Goal: Information Seeking & Learning: Learn about a topic

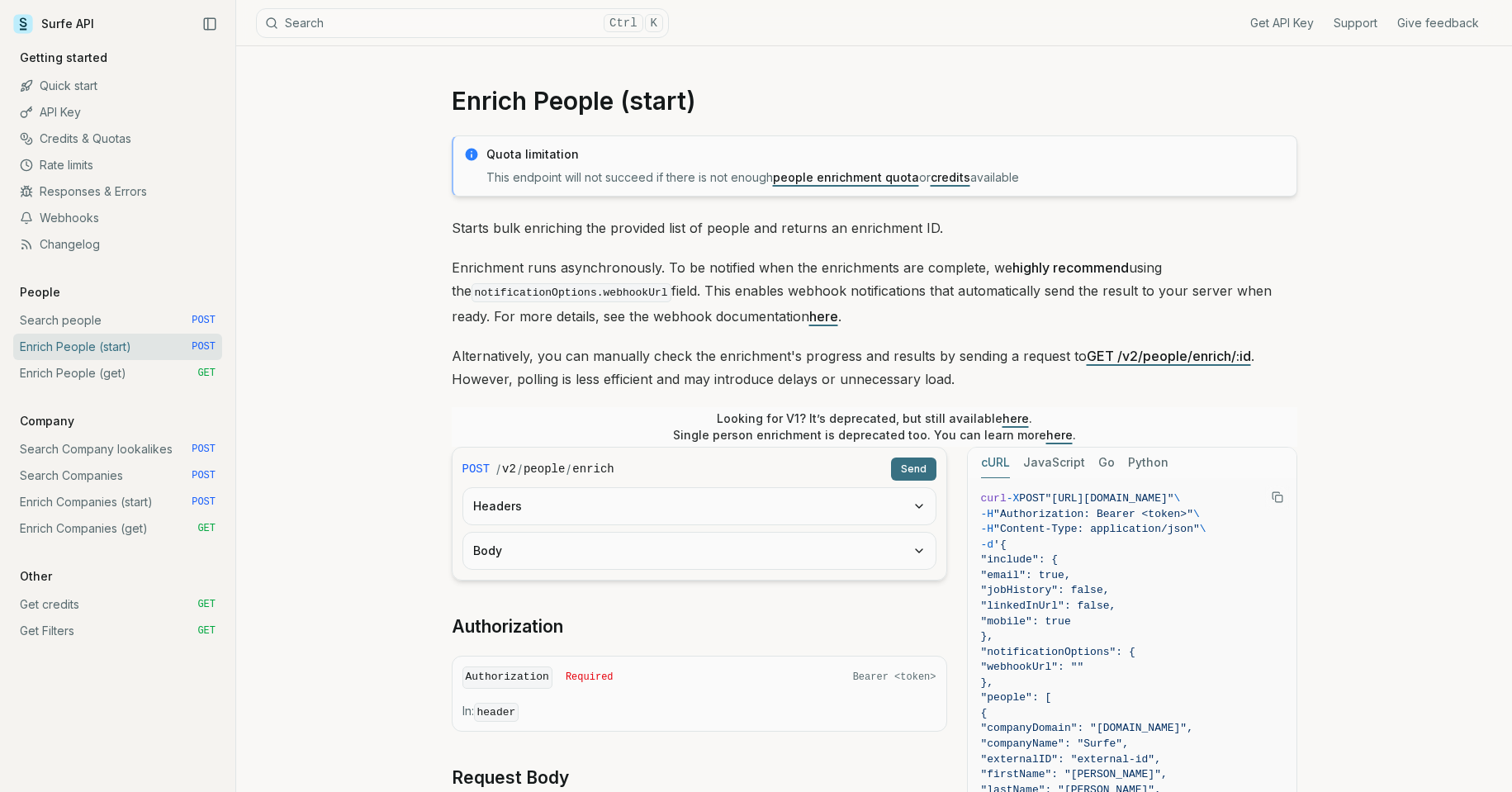
click at [69, 113] on link "API Key" at bounding box center [118, 112] width 209 height 26
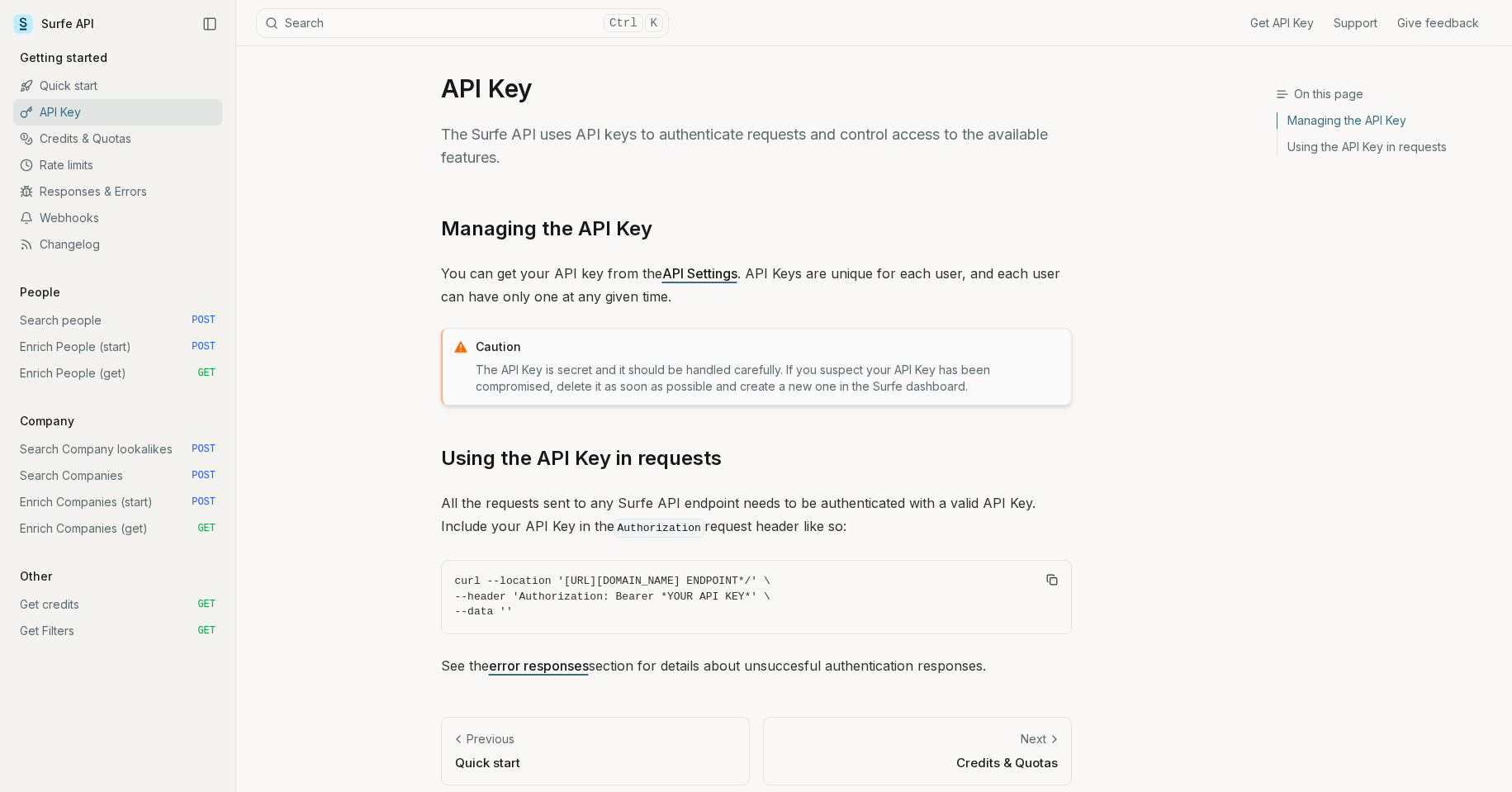
scroll to position [25, 0]
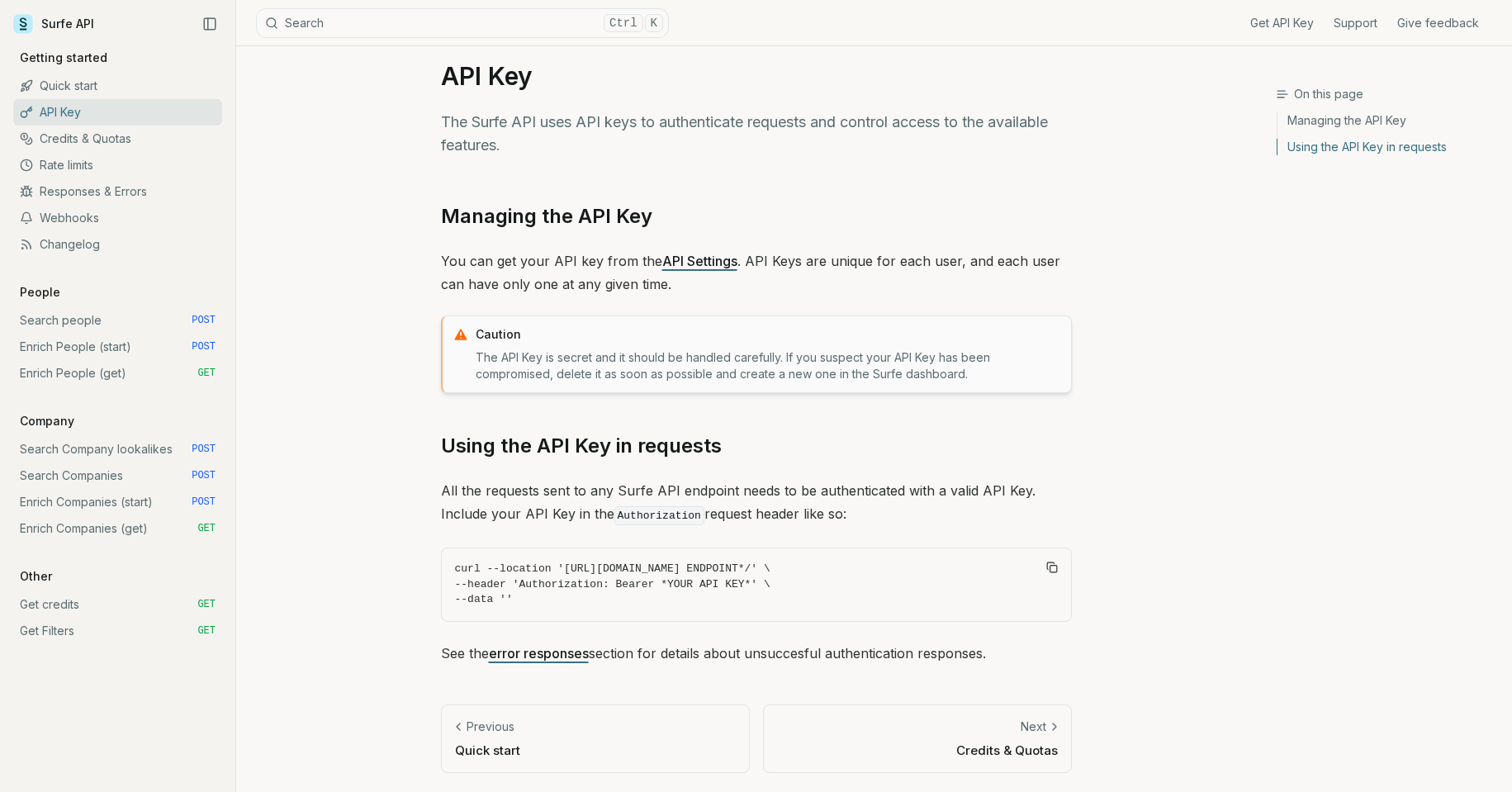
click at [588, 446] on link "Using the API Key in requests" at bounding box center [582, 445] width 281 height 26
click at [80, 25] on link "Surfe API" at bounding box center [54, 24] width 81 height 25
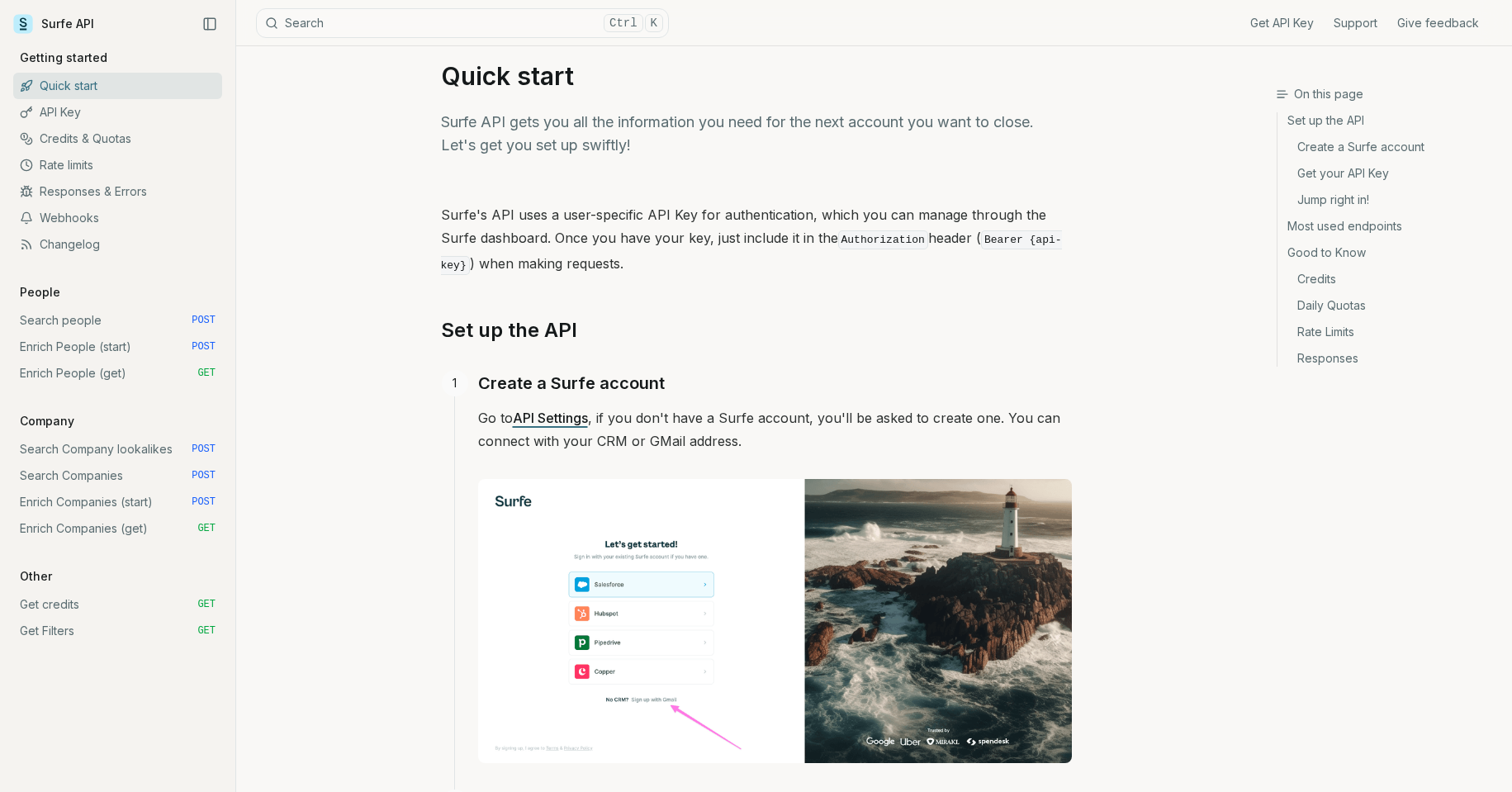
click at [75, 19] on link "Surfe API" at bounding box center [54, 24] width 81 height 25
click at [71, 19] on link "Surfe API" at bounding box center [54, 24] width 81 height 25
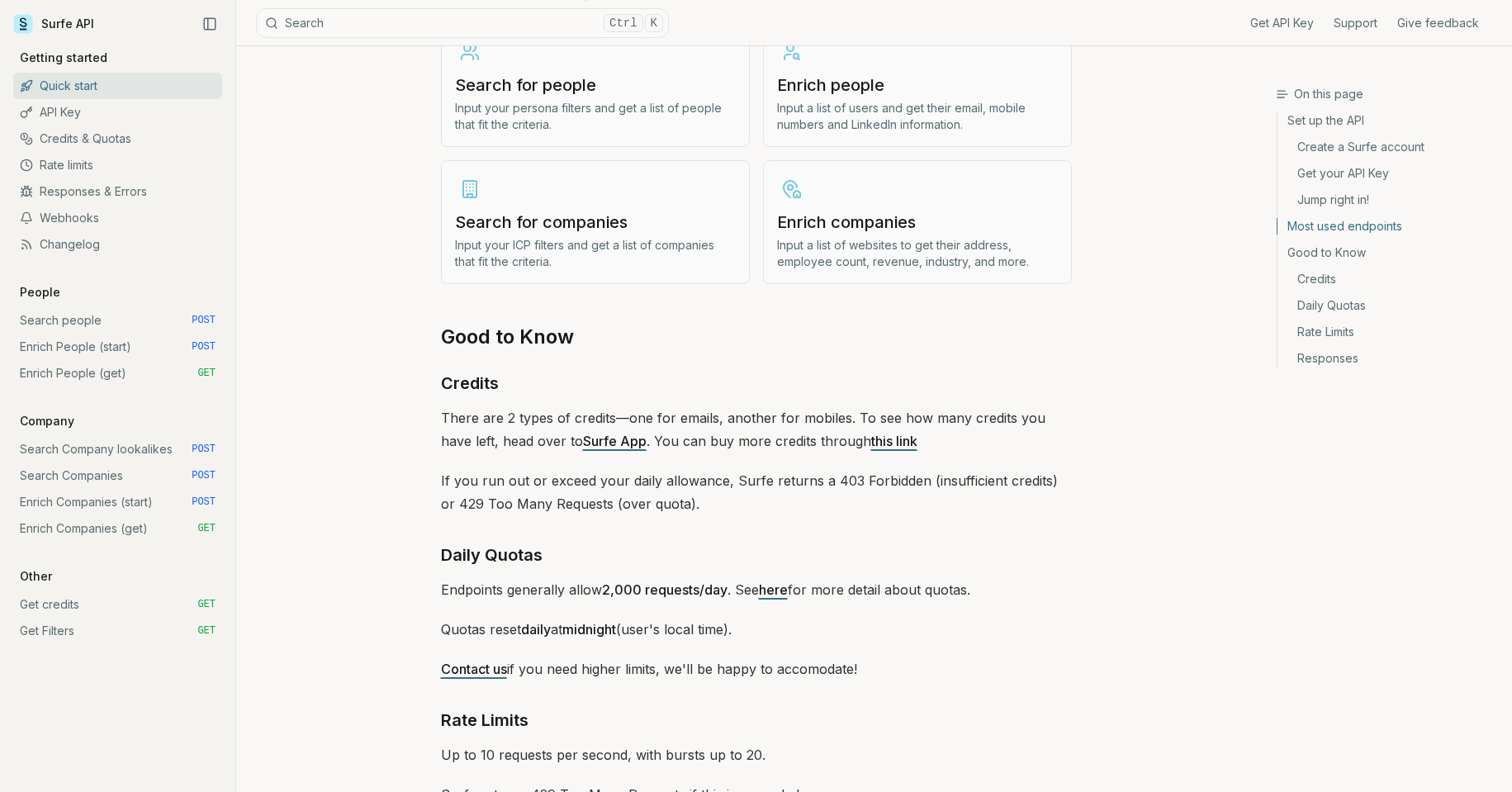
scroll to position [2088, 0]
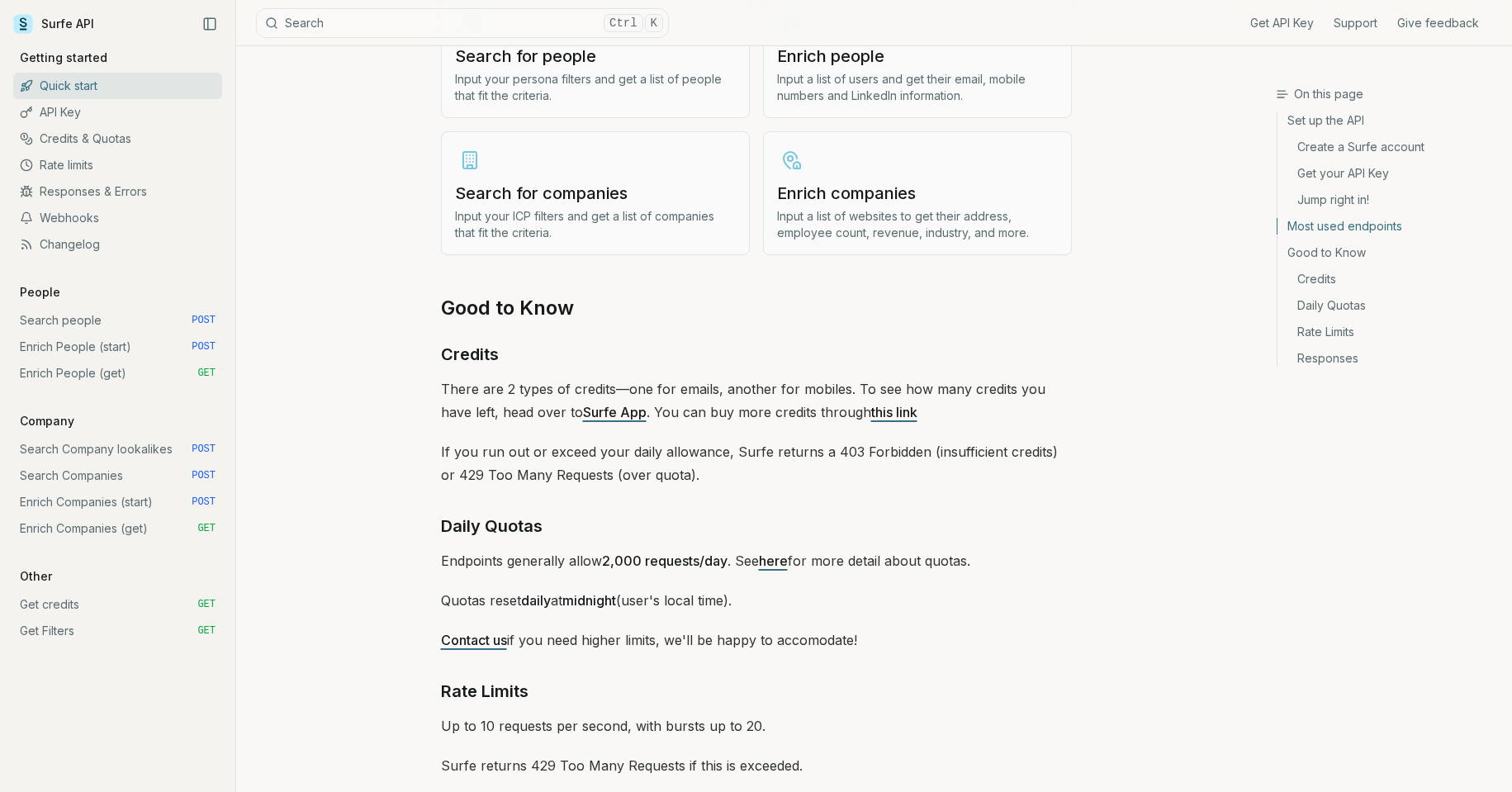
click at [596, 409] on link "Surfe App" at bounding box center [615, 412] width 63 height 17
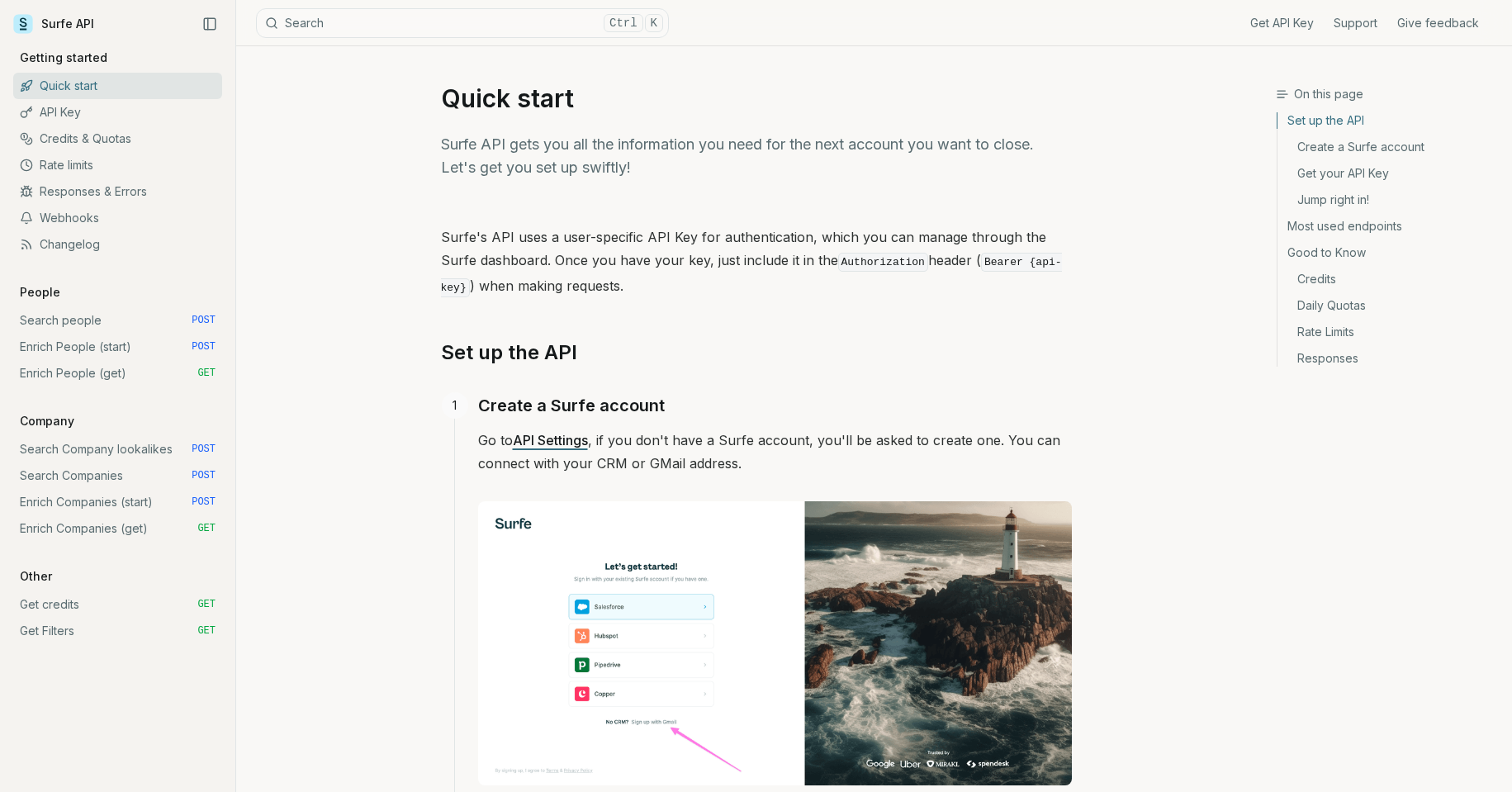
scroll to position [0, 0]
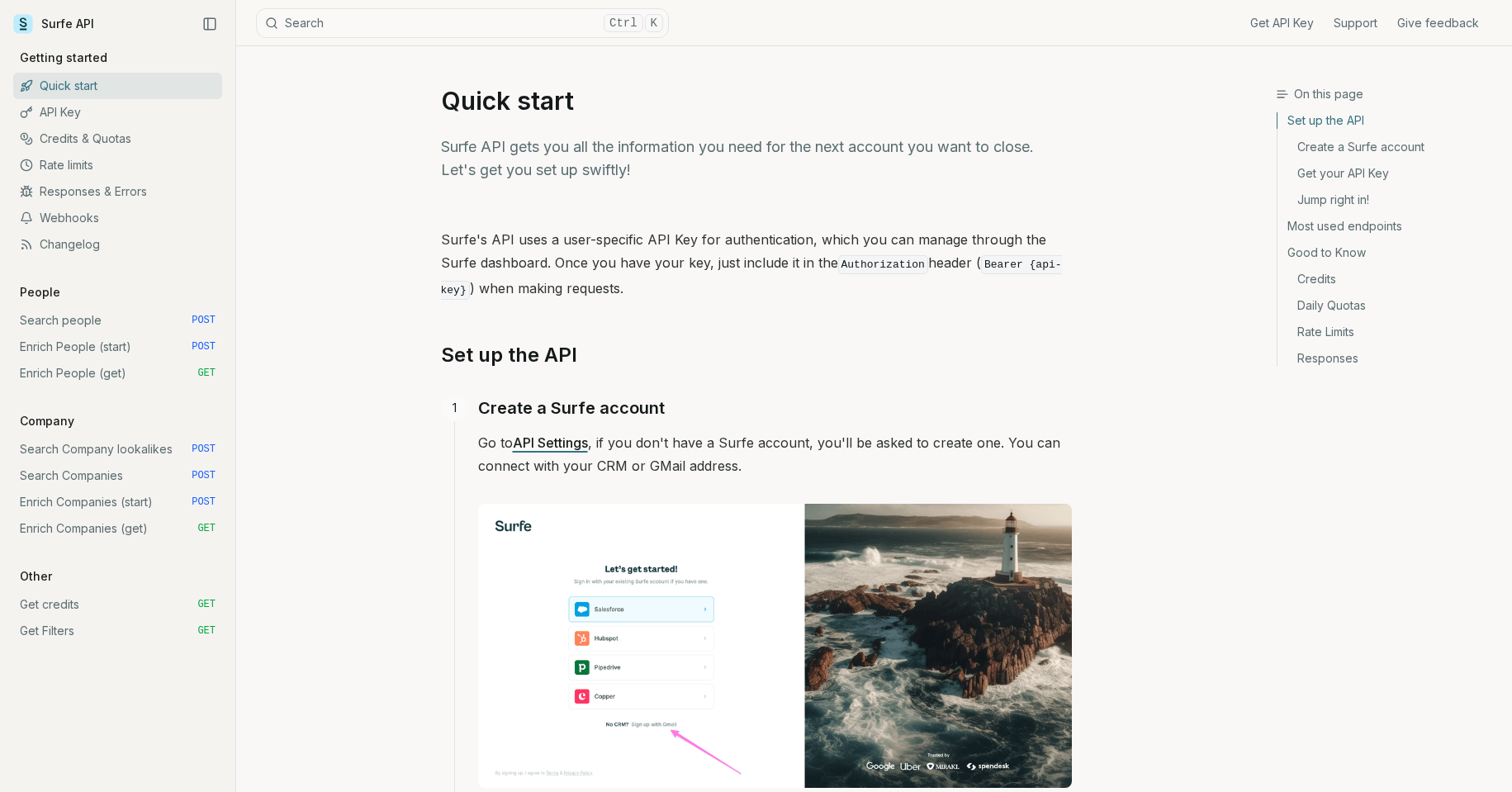
click at [36, 27] on link "Surfe API" at bounding box center [54, 24] width 81 height 25
click at [554, 443] on link "API Settings" at bounding box center [550, 443] width 75 height 17
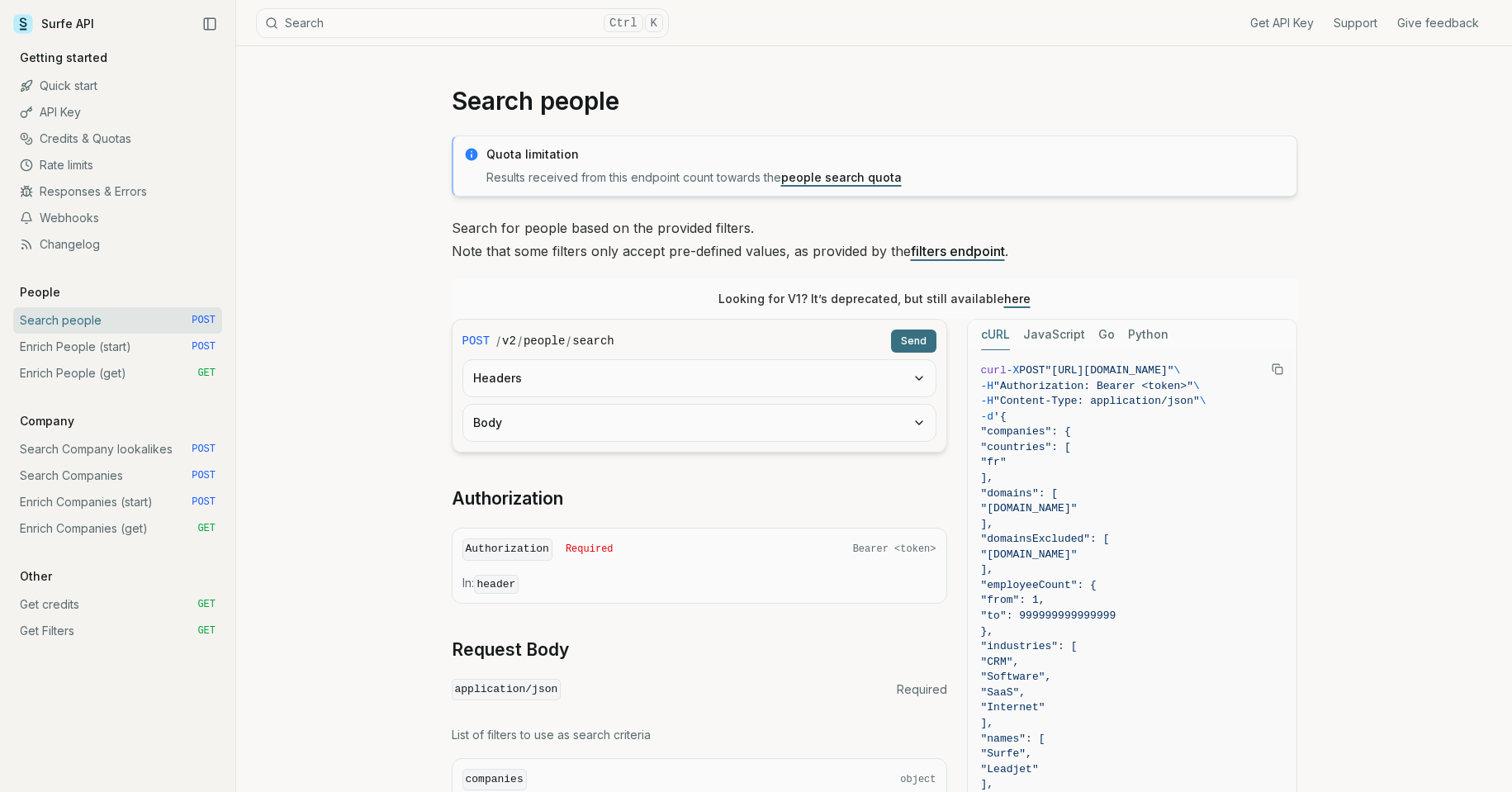
click at [653, 342] on div "/ v2 / people / search" at bounding box center [690, 341] width 388 height 17
click at [642, 330] on div "POST / v2 / people / search Send" at bounding box center [699, 340] width 474 height 23
drag, startPoint x: 642, startPoint y: 330, endPoint x: 627, endPoint y: 336, distance: 16.2
click at [641, 330] on div "POST / v2 / people / search Send" at bounding box center [699, 340] width 474 height 23
click at [572, 339] on code "search" at bounding box center [593, 341] width 41 height 17
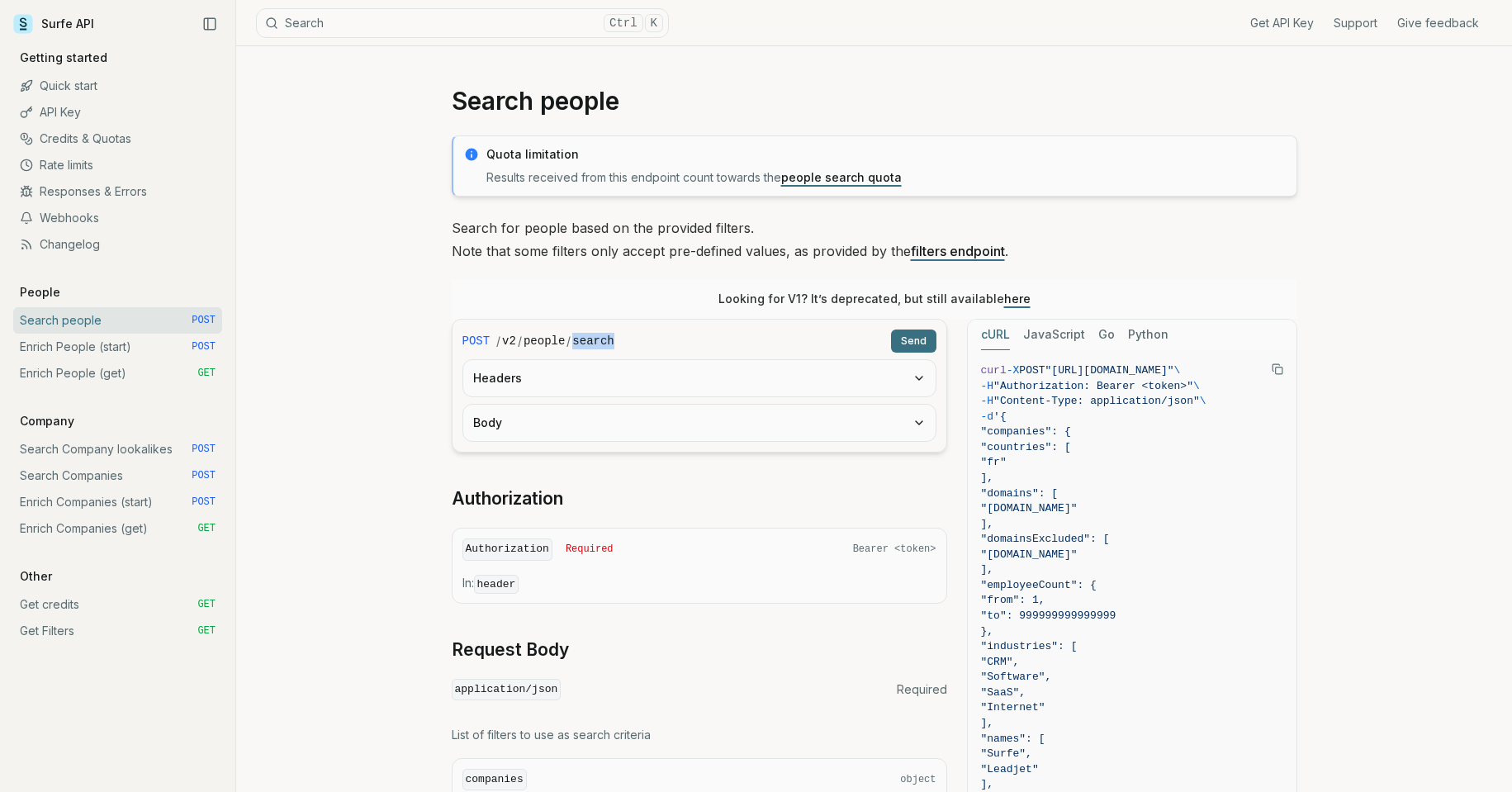
click at [572, 339] on code "search" at bounding box center [593, 341] width 41 height 17
drag, startPoint x: 571, startPoint y: 338, endPoint x: 575, endPoint y: 331, distance: 8.1
click at [575, 331] on div "POST / v2 / people / search Send" at bounding box center [699, 340] width 474 height 23
drag, startPoint x: 576, startPoint y: 331, endPoint x: 586, endPoint y: 343, distance: 15.6
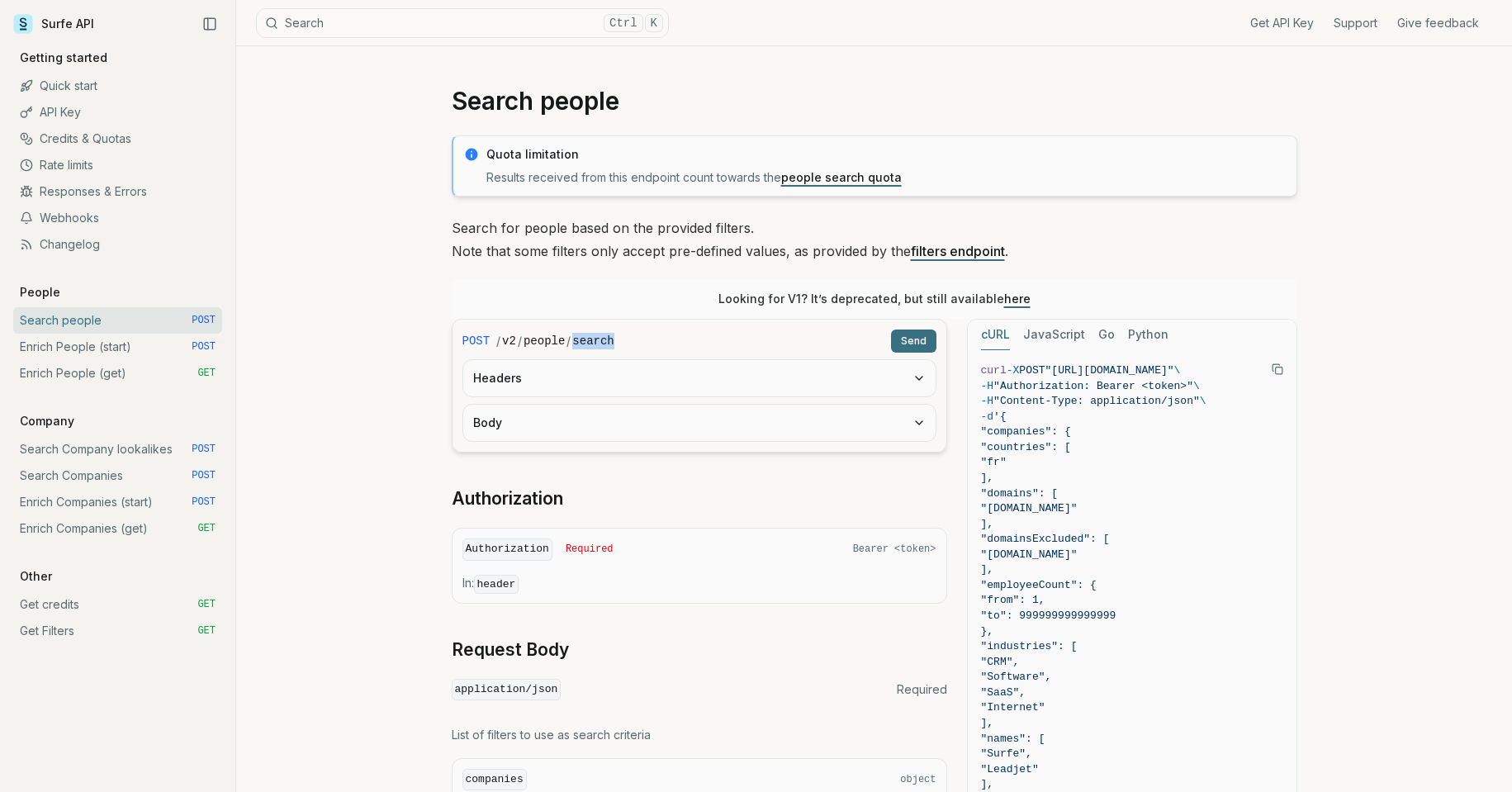
click at [577, 332] on div "POST / v2 / people / search Send" at bounding box center [699, 340] width 474 height 23
click at [588, 344] on code "search" at bounding box center [593, 341] width 41 height 17
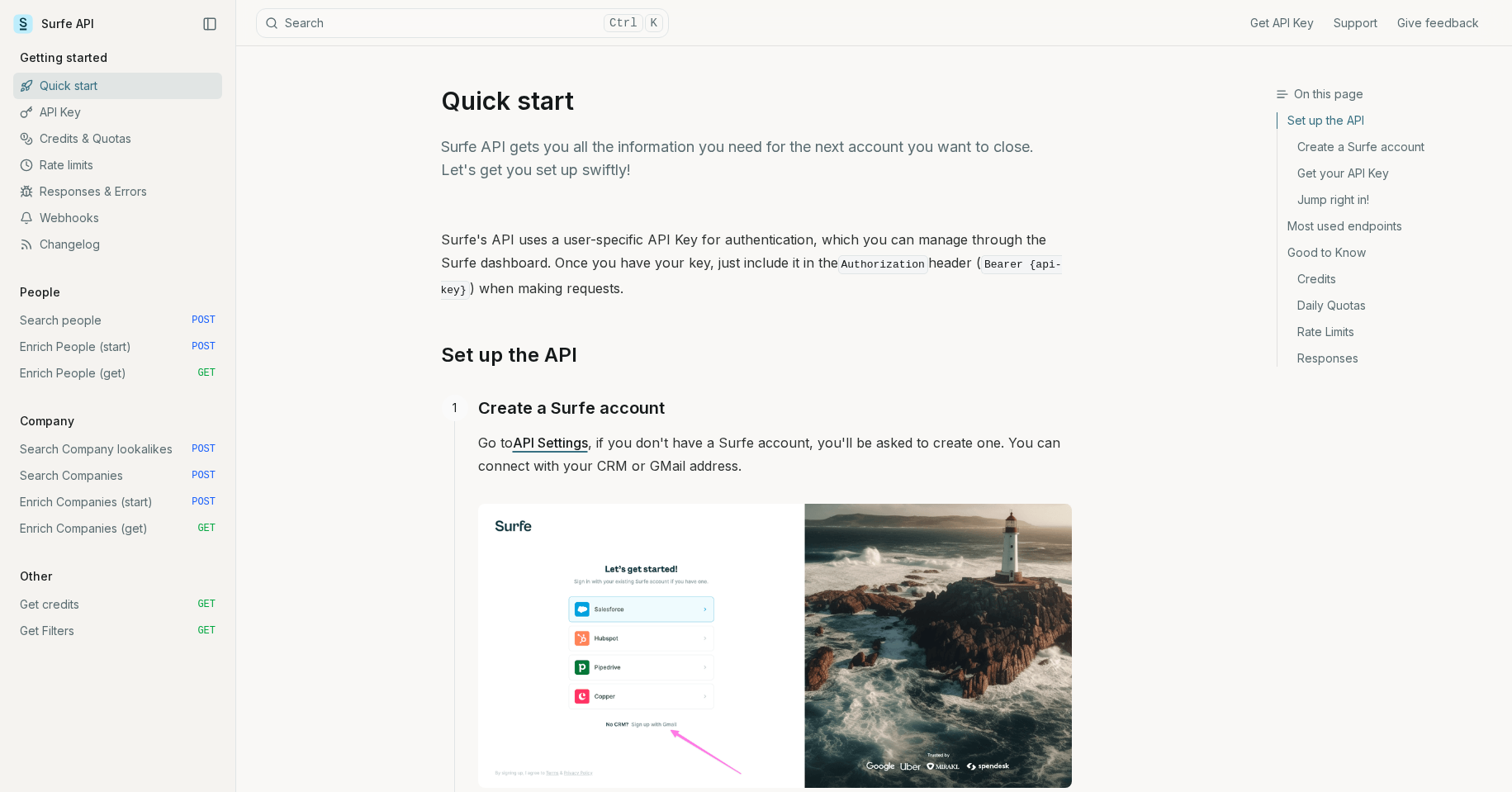
click at [74, 87] on link "Quick start" at bounding box center [118, 85] width 209 height 26
click at [152, 23] on div "Surfe API" at bounding box center [118, 24] width 209 height 25
click at [116, 21] on div "Surfe API" at bounding box center [118, 24] width 209 height 25
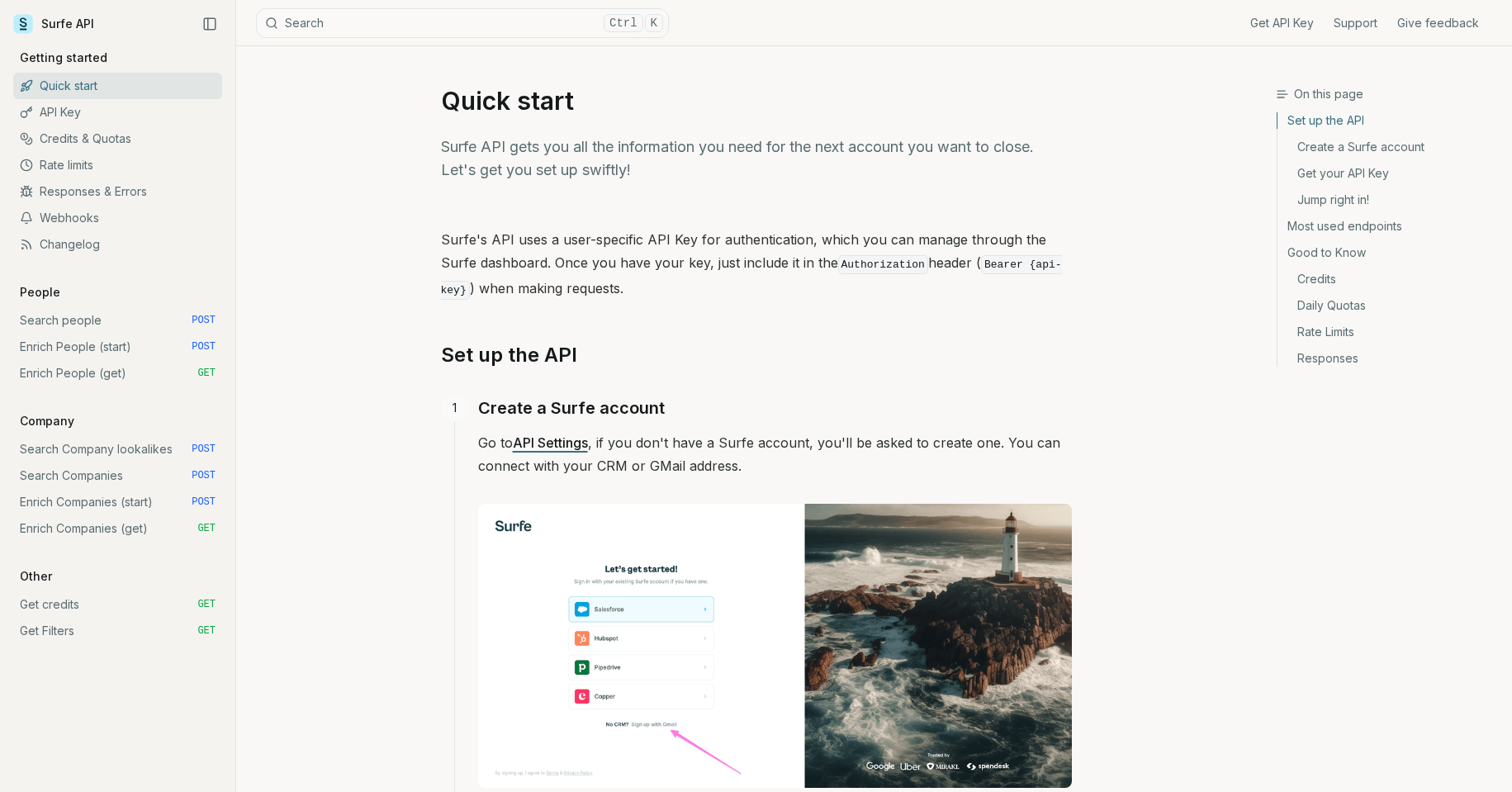
click at [73, 23] on link "Surfe API" at bounding box center [54, 24] width 81 height 25
click at [84, 322] on link "Search people POST" at bounding box center [118, 320] width 209 height 26
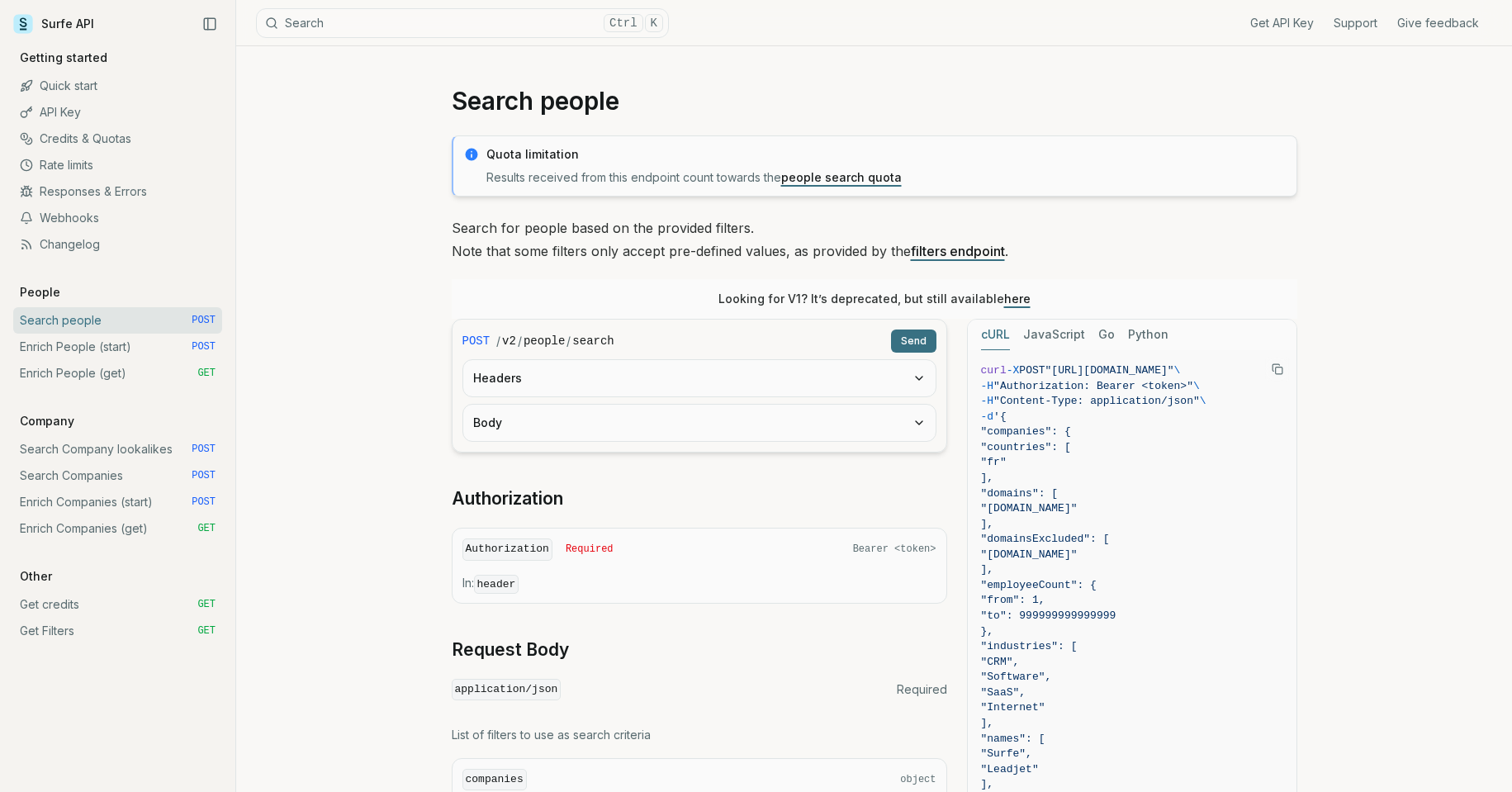
click at [869, 179] on link "people search quota" at bounding box center [842, 177] width 120 height 14
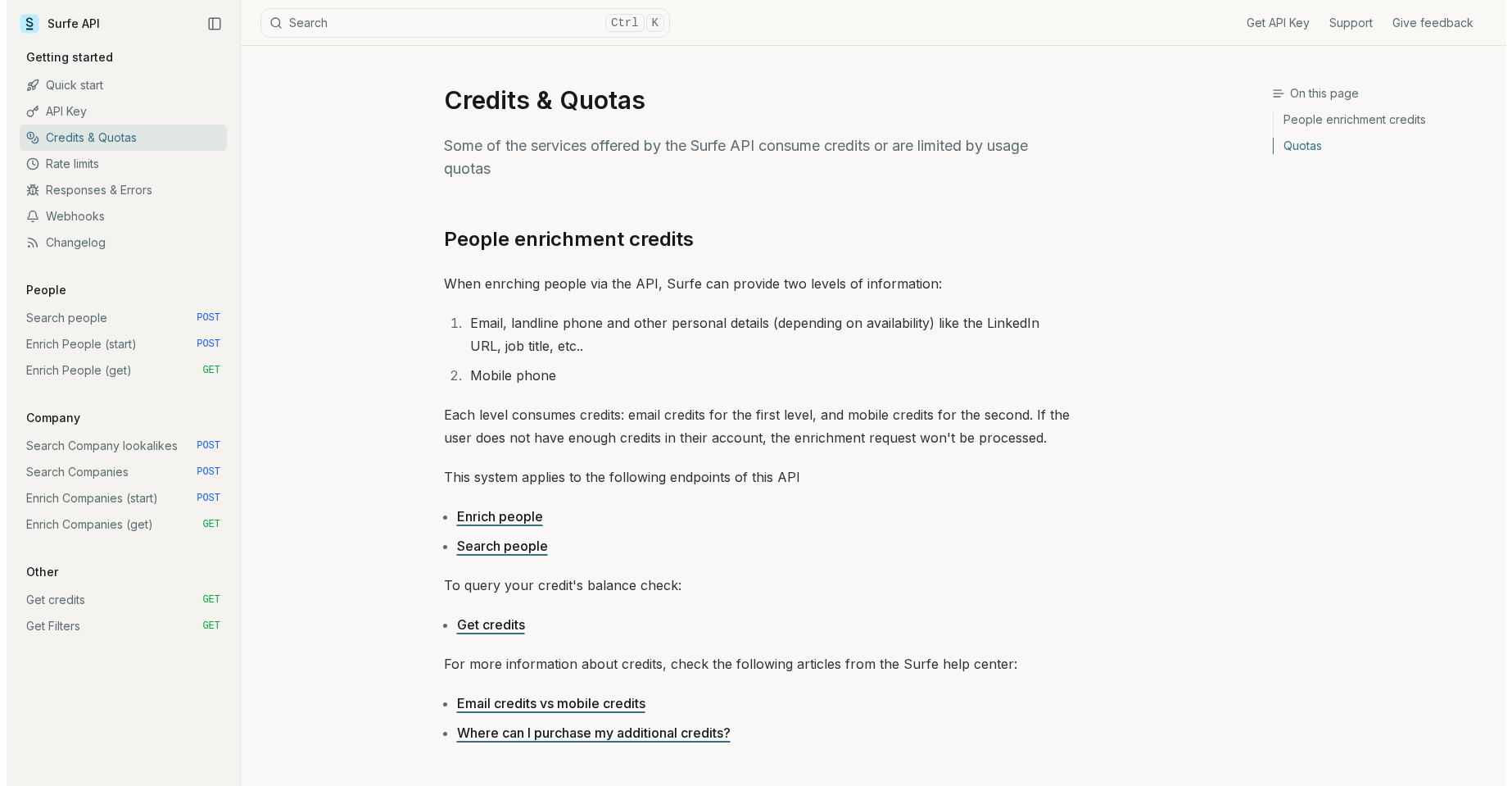
scroll to position [641, 0]
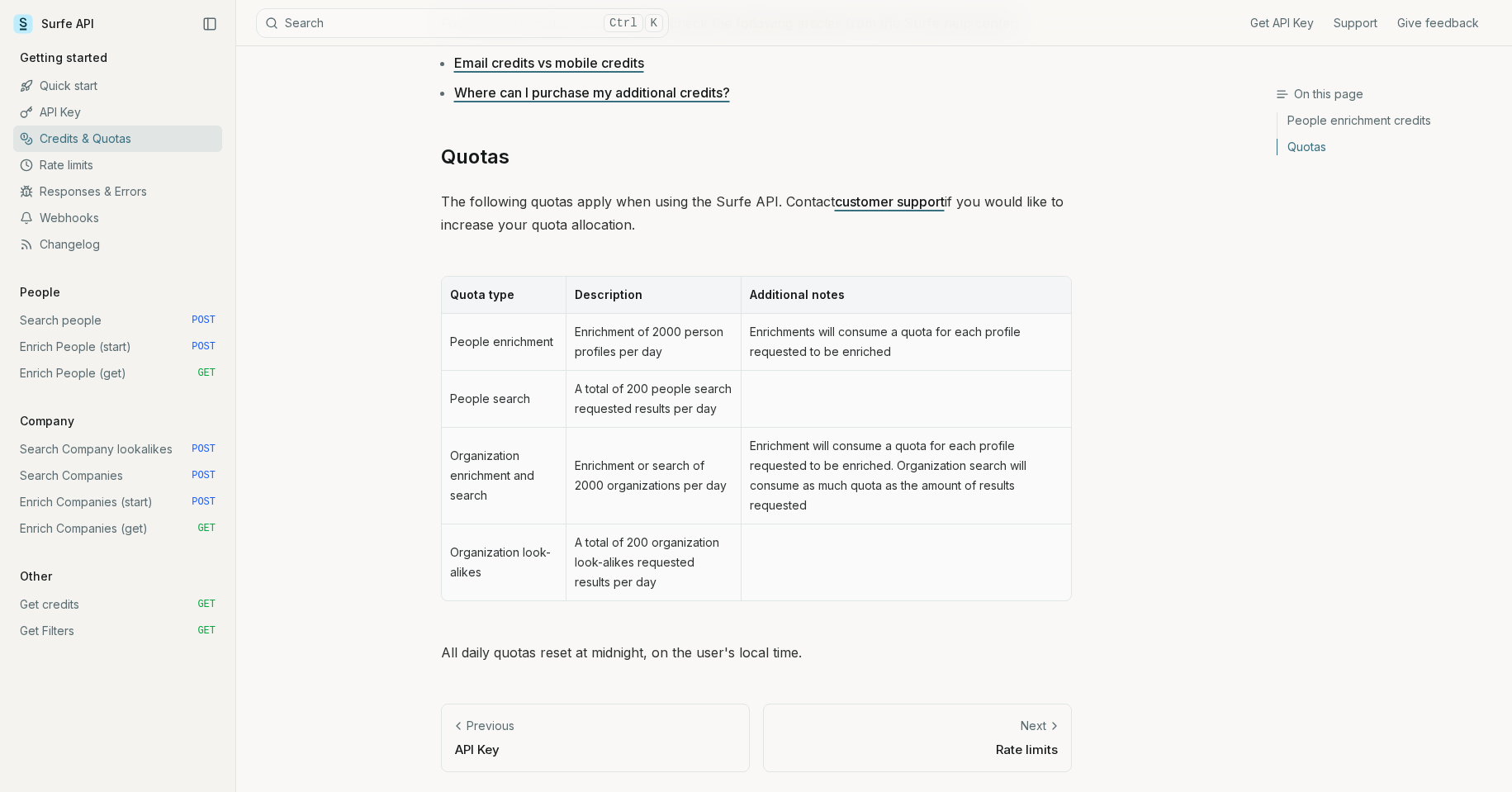
click at [451, 11] on button "Search Ctrl K" at bounding box center [462, 23] width 413 height 30
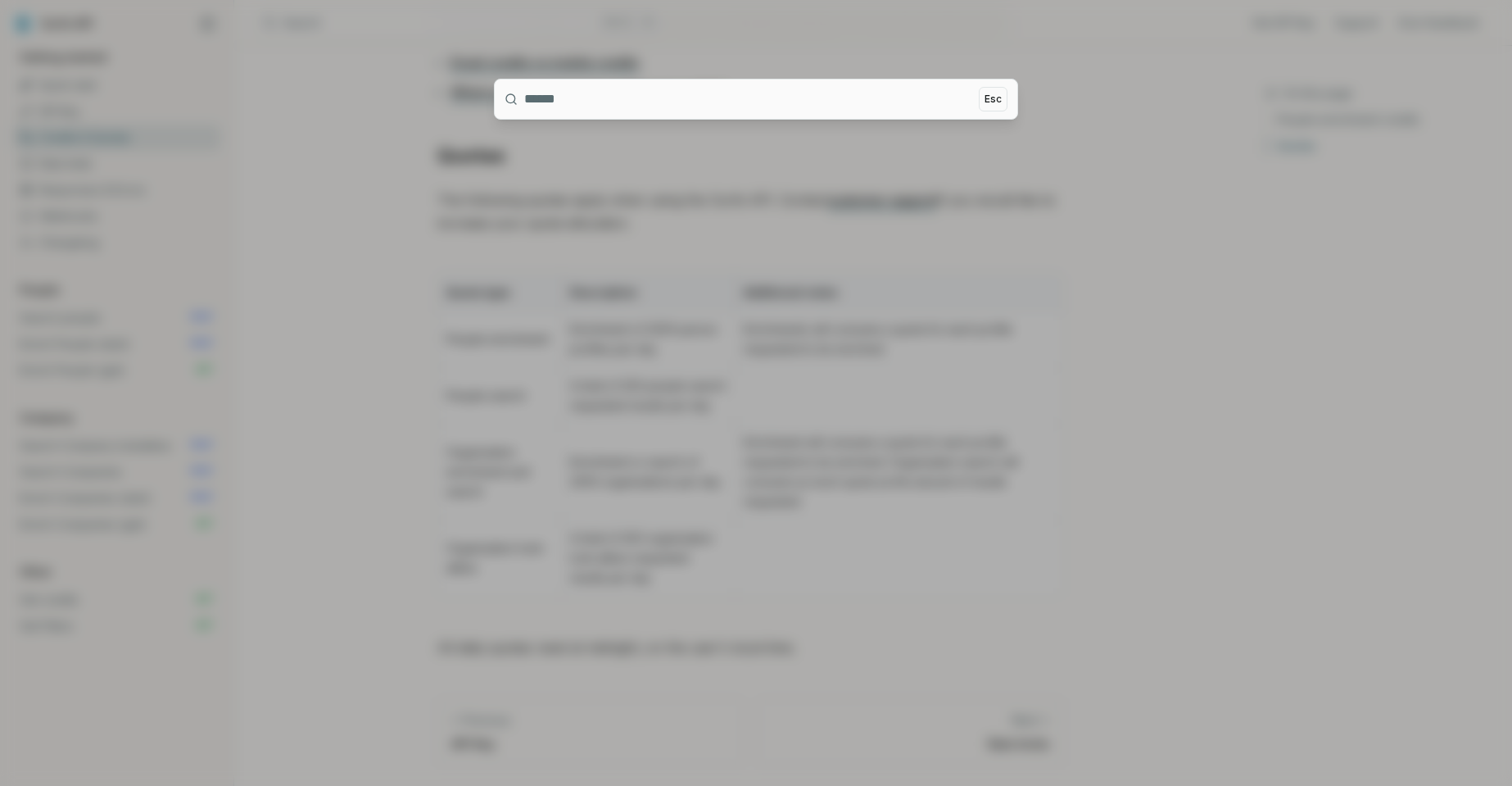
click at [428, 21] on div at bounding box center [756, 393] width 1512 height 786
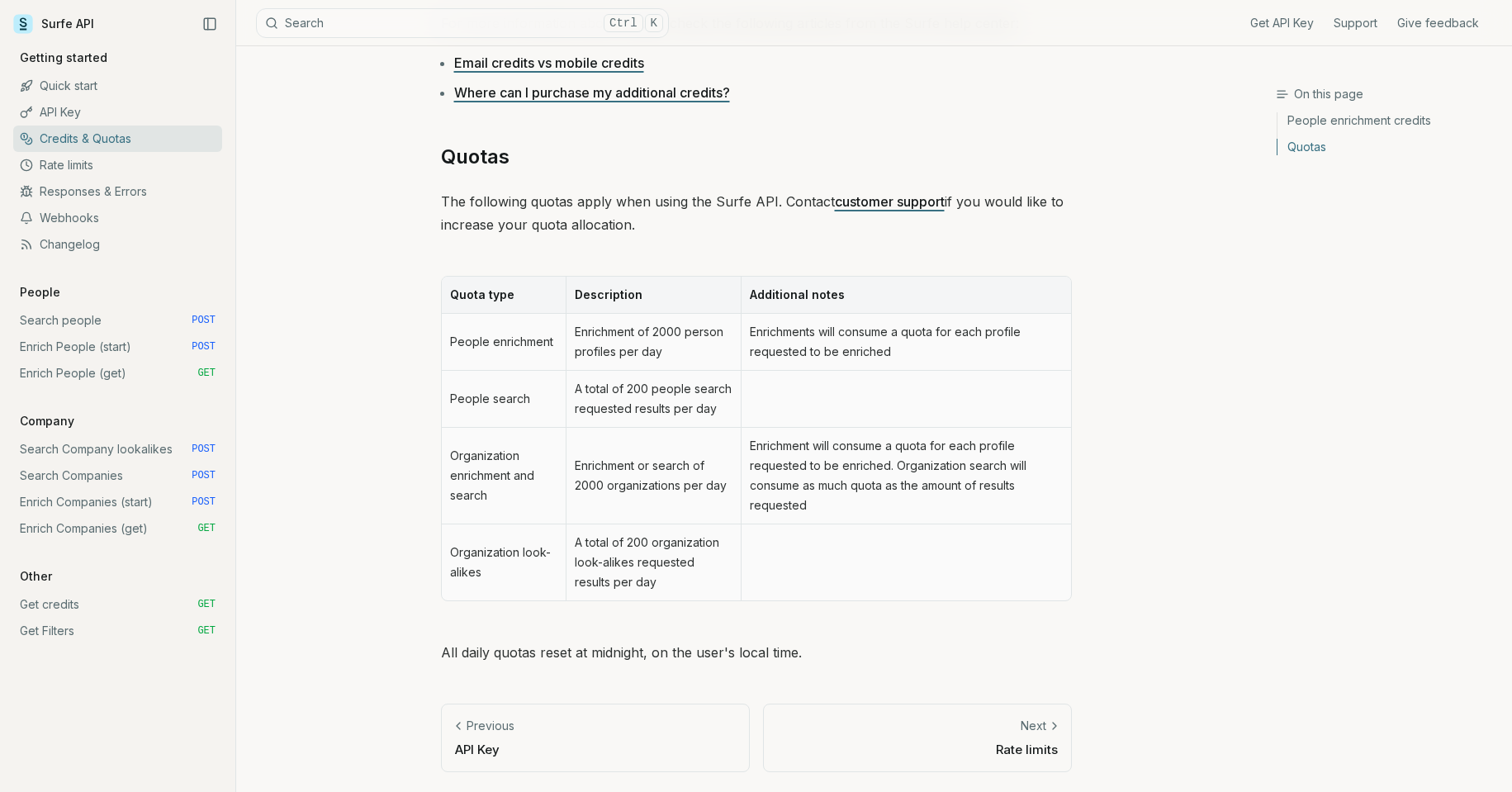
click at [422, 19] on button "Search Ctrl K" at bounding box center [462, 23] width 413 height 30
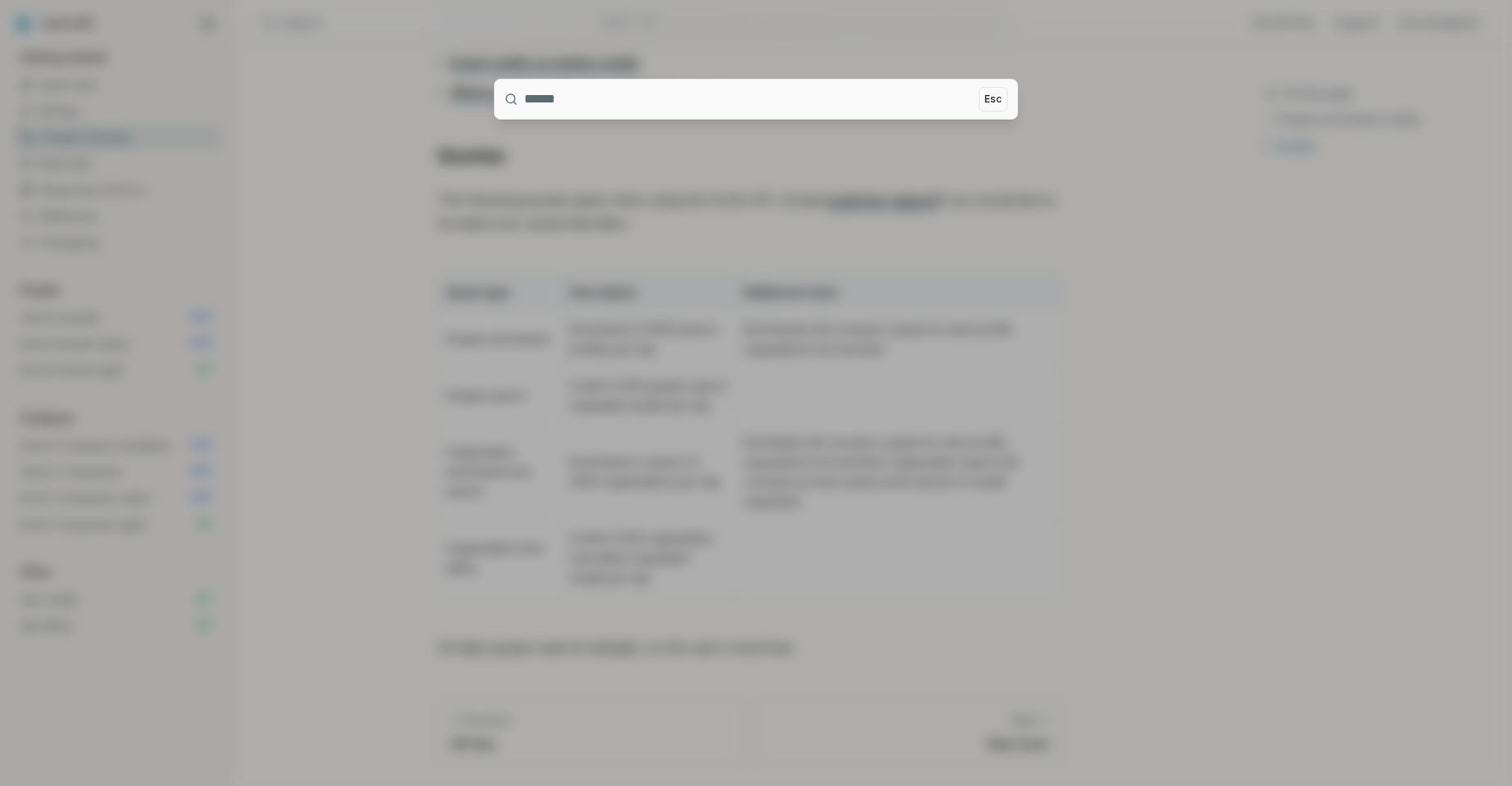
drag, startPoint x: 418, startPoint y: 21, endPoint x: 426, endPoint y: 23, distance: 8.2
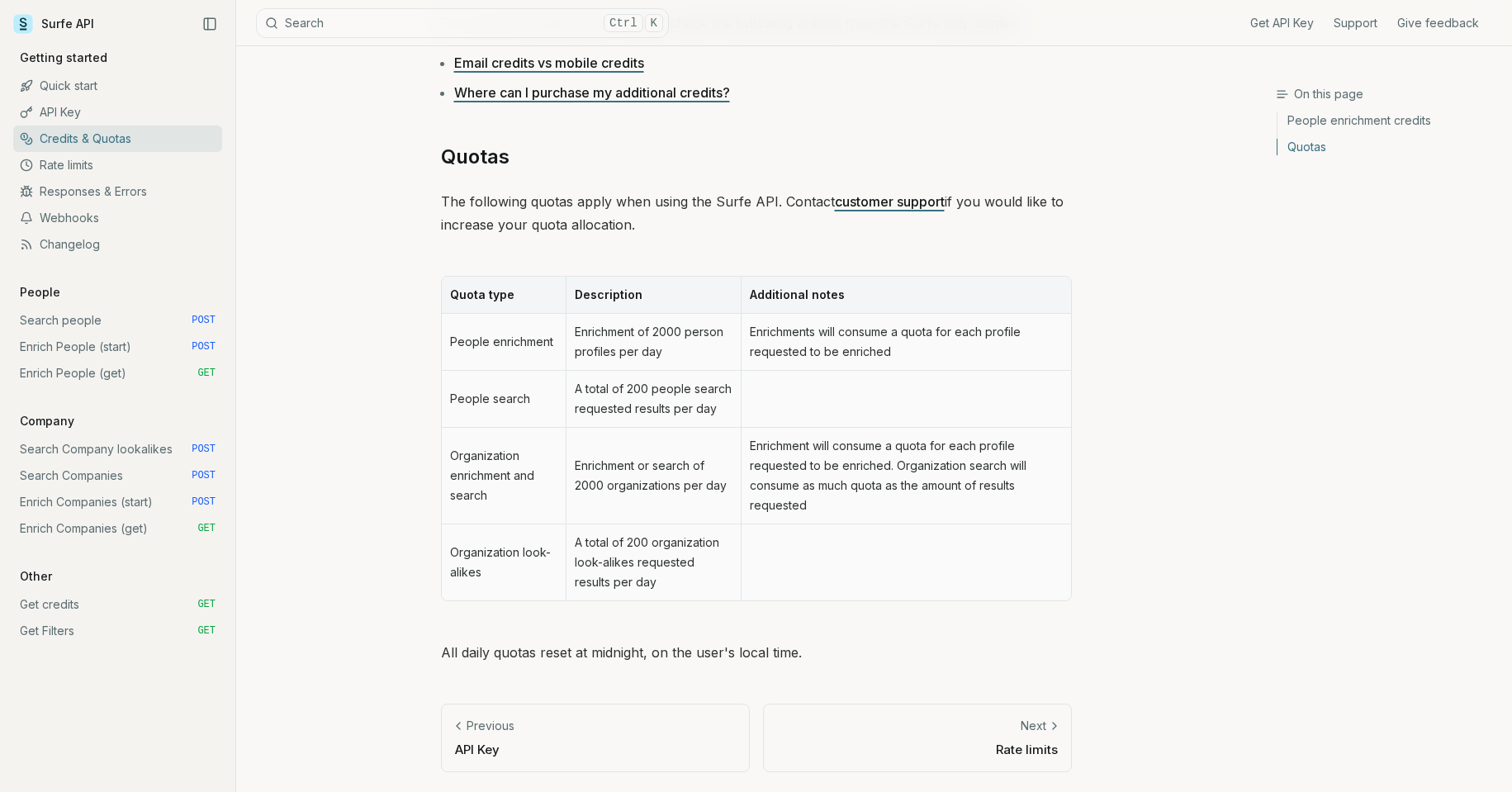
drag, startPoint x: 0, startPoint y: 0, endPoint x: 500, endPoint y: 25, distance: 500.6
click at [500, 25] on button "Search Ctrl K" at bounding box center [462, 23] width 413 height 30
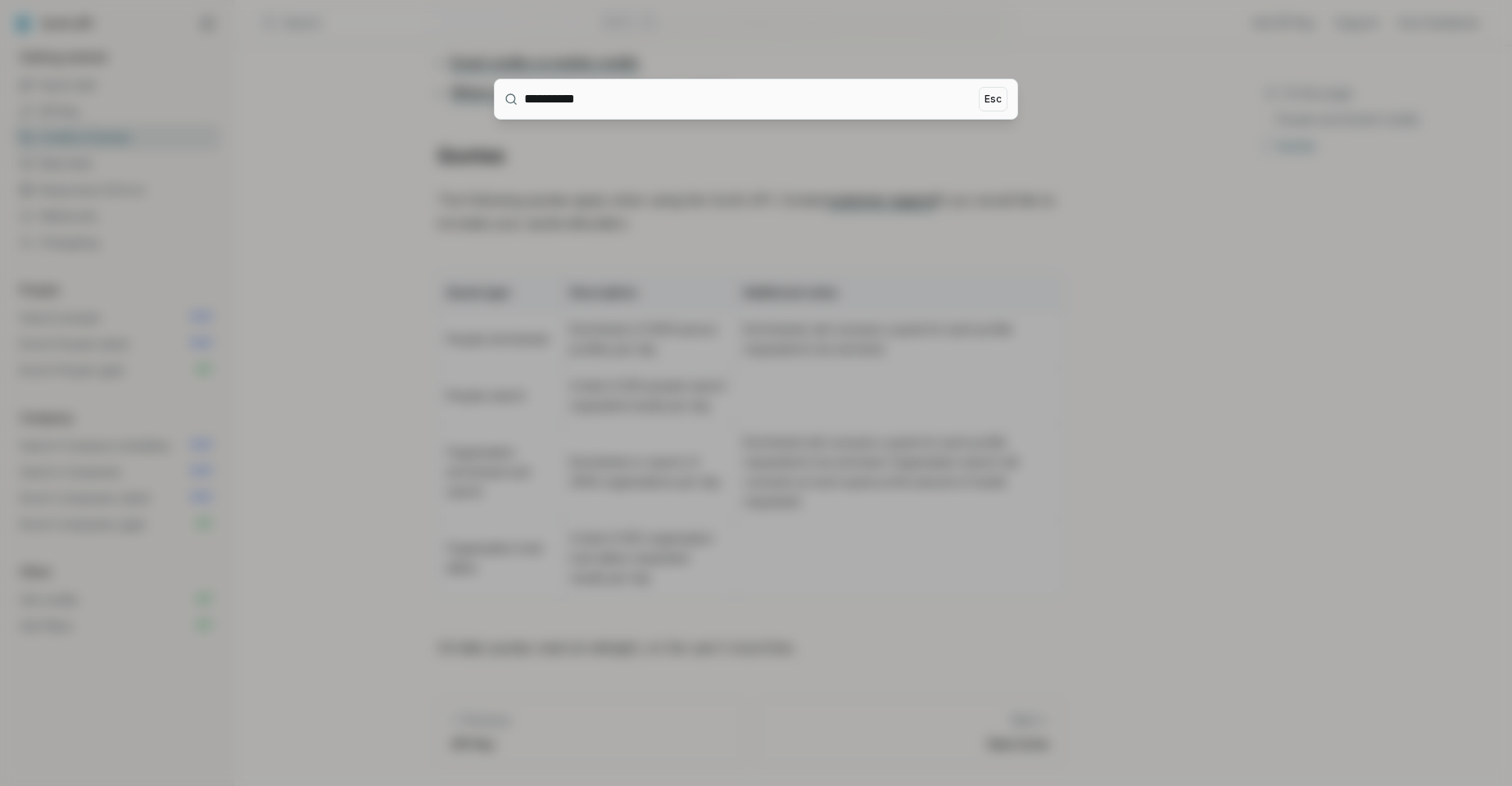
type input "**********"
click at [505, 102] on icon at bounding box center [511, 99] width 13 height 13
click at [991, 104] on button "Esc" at bounding box center [993, 98] width 29 height 24
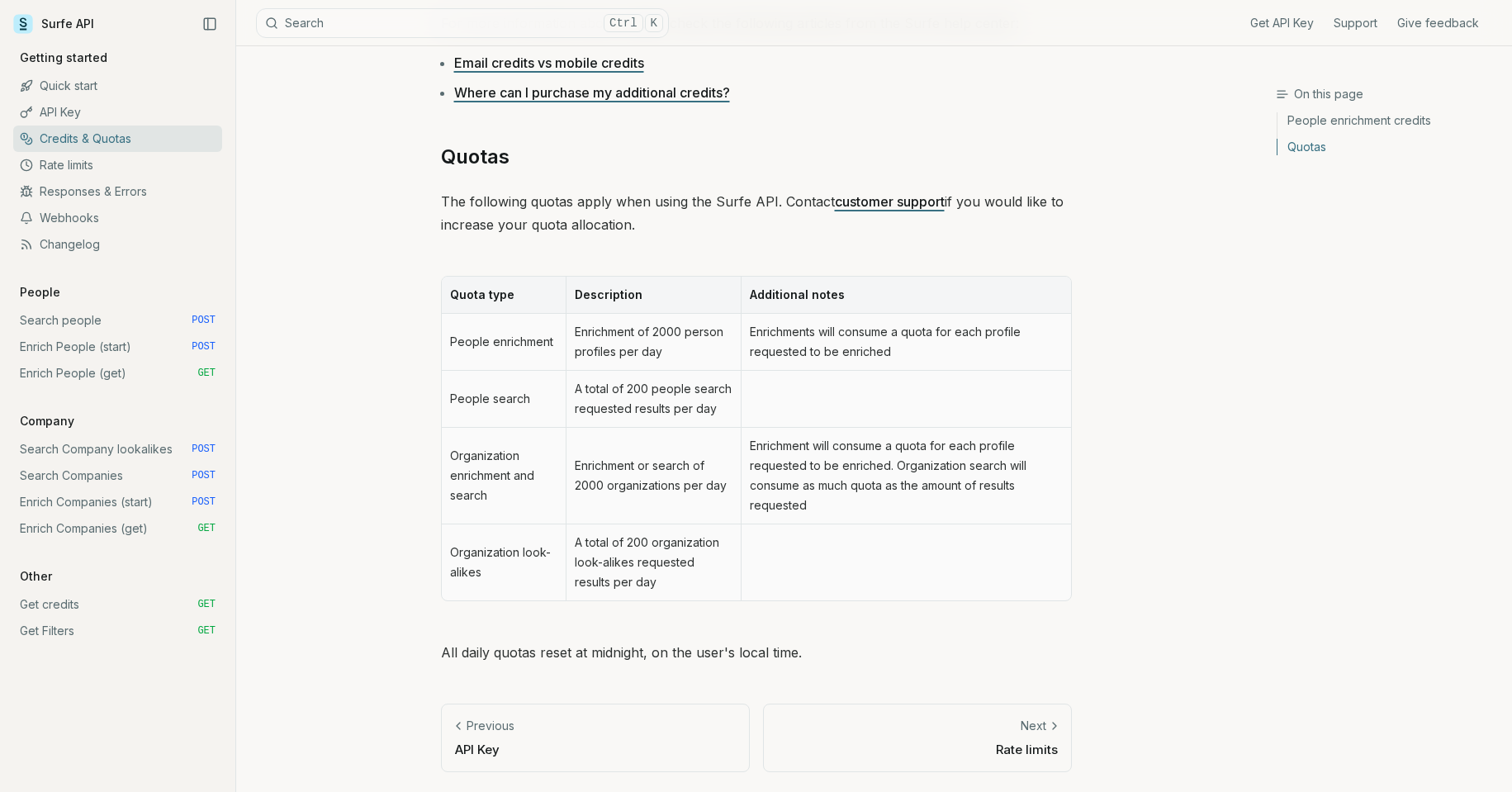
click at [369, 17] on button "Search Ctrl K" at bounding box center [462, 23] width 413 height 30
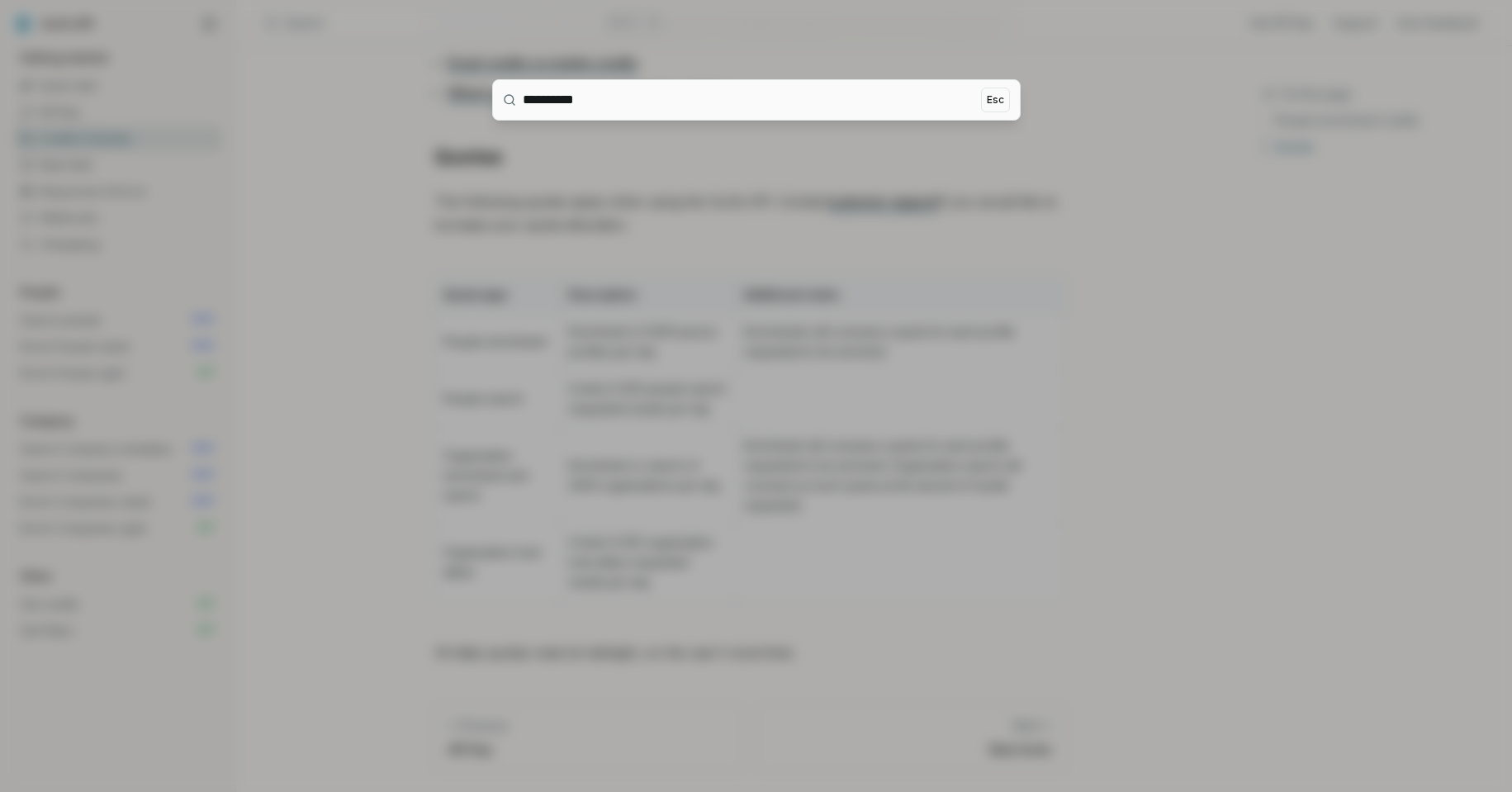
click at [337, 17] on div at bounding box center [756, 396] width 1512 height 792
click at [323, 20] on div at bounding box center [756, 396] width 1512 height 792
click at [273, 19] on div at bounding box center [756, 396] width 1512 height 792
click at [275, 17] on div at bounding box center [756, 396] width 1512 height 792
click at [323, 14] on div at bounding box center [756, 396] width 1512 height 792
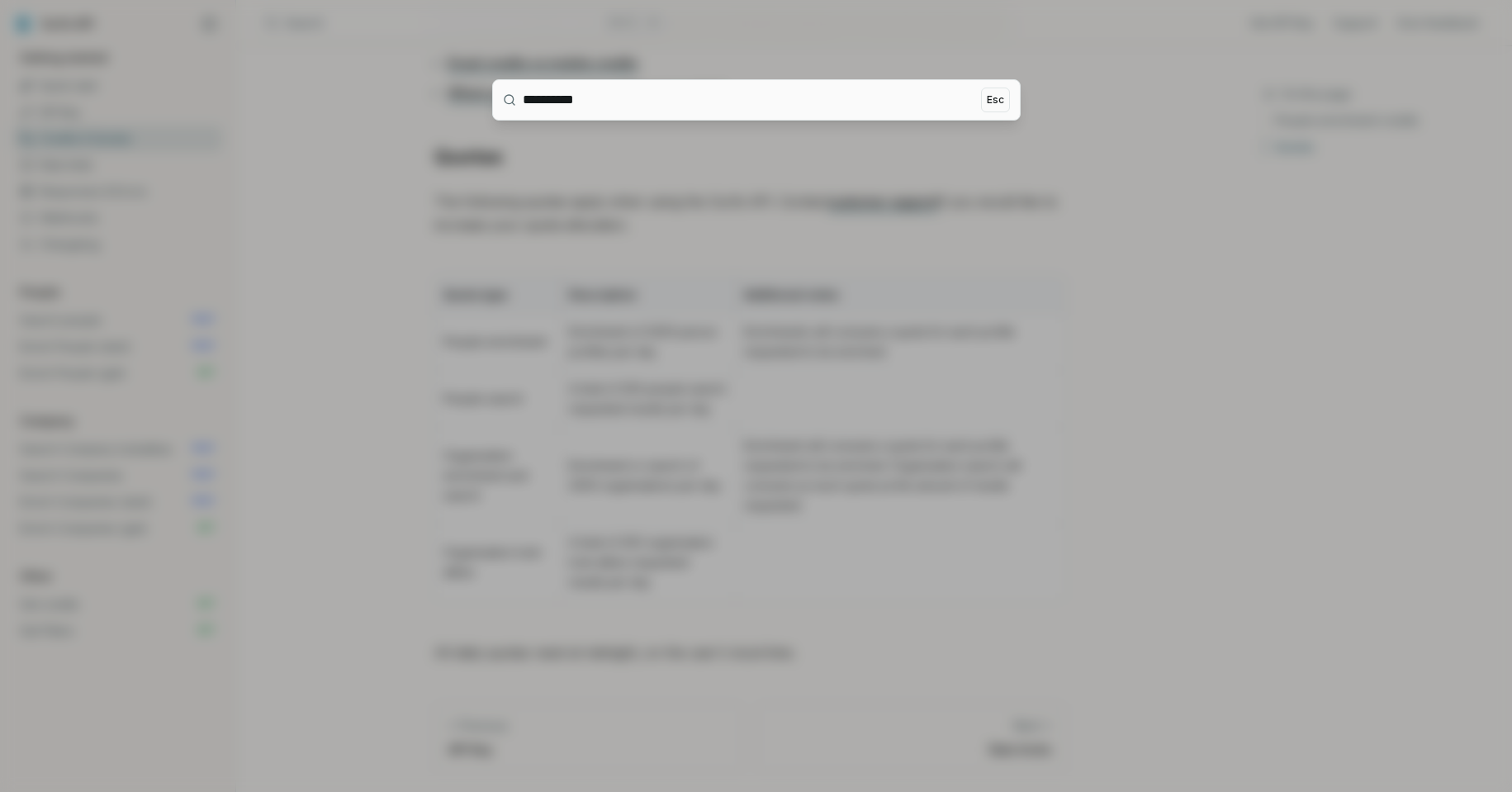
click at [368, 19] on div at bounding box center [756, 396] width 1512 height 792
drag, startPoint x: 445, startPoint y: 19, endPoint x: 511, endPoint y: 22, distance: 66.1
click at [494, 22] on div at bounding box center [756, 396] width 1512 height 792
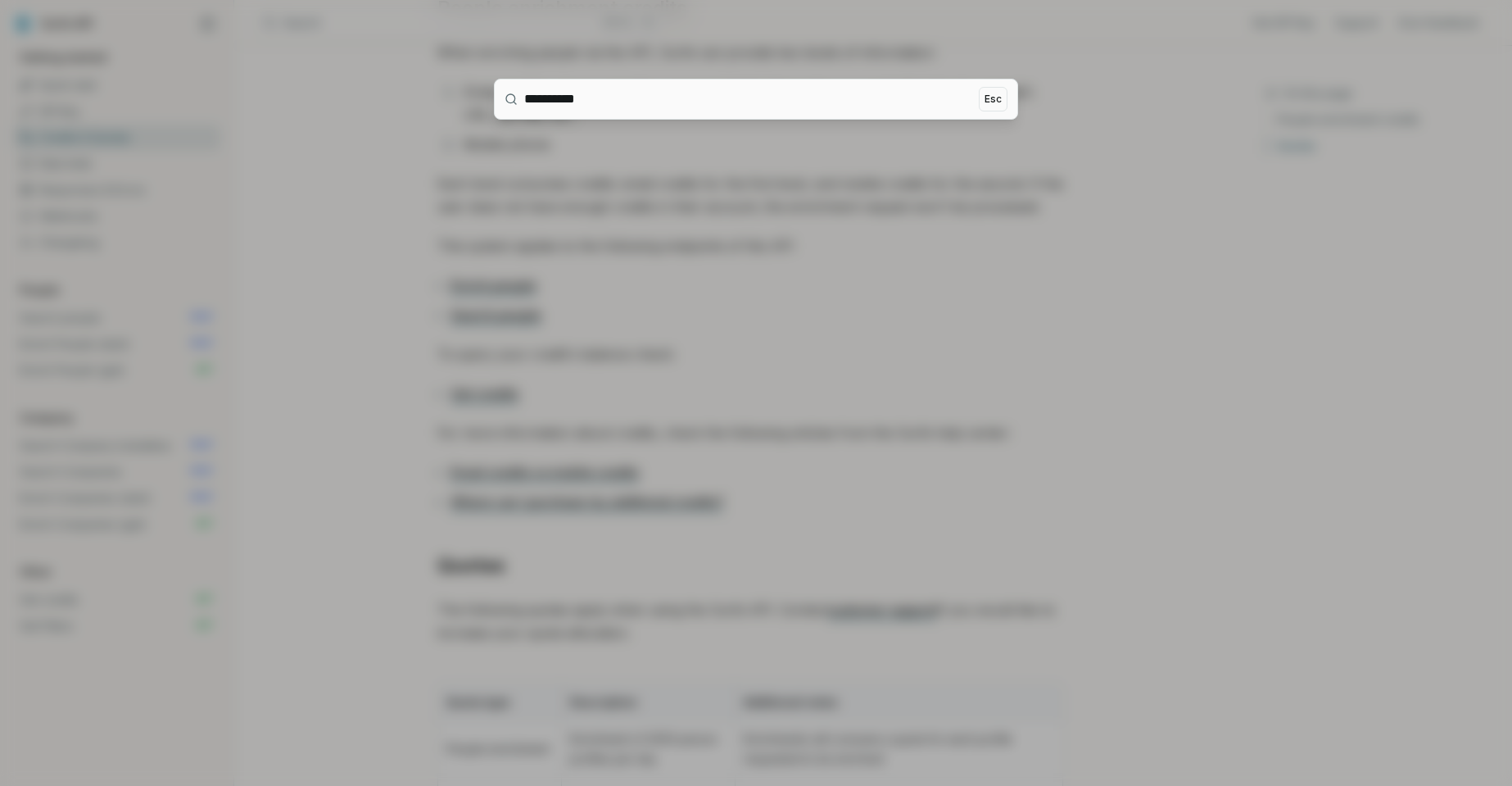
click at [508, 22] on div at bounding box center [756, 393] width 1512 height 786
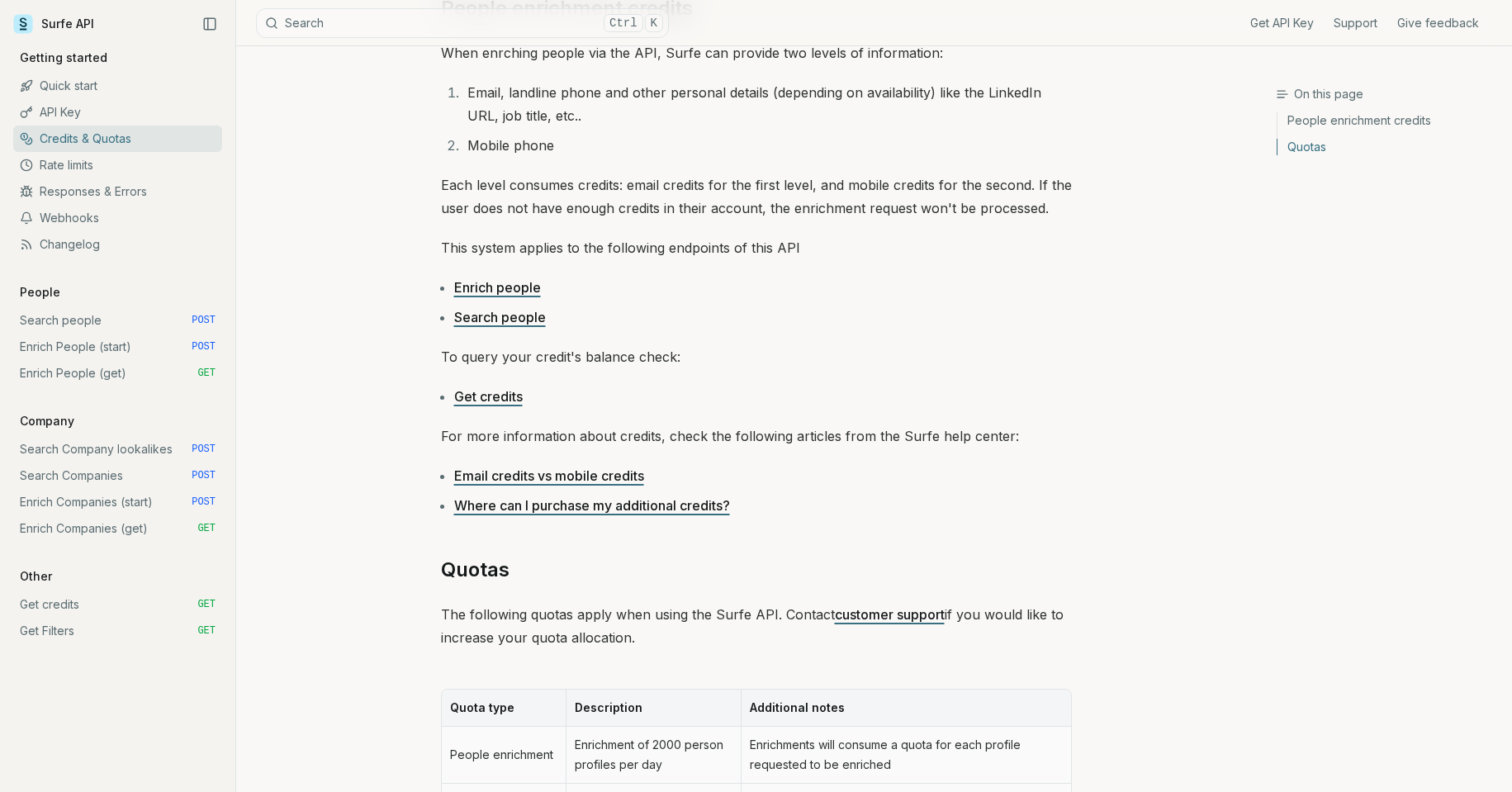
click at [466, 25] on button "Search Ctrl K" at bounding box center [462, 23] width 413 height 30
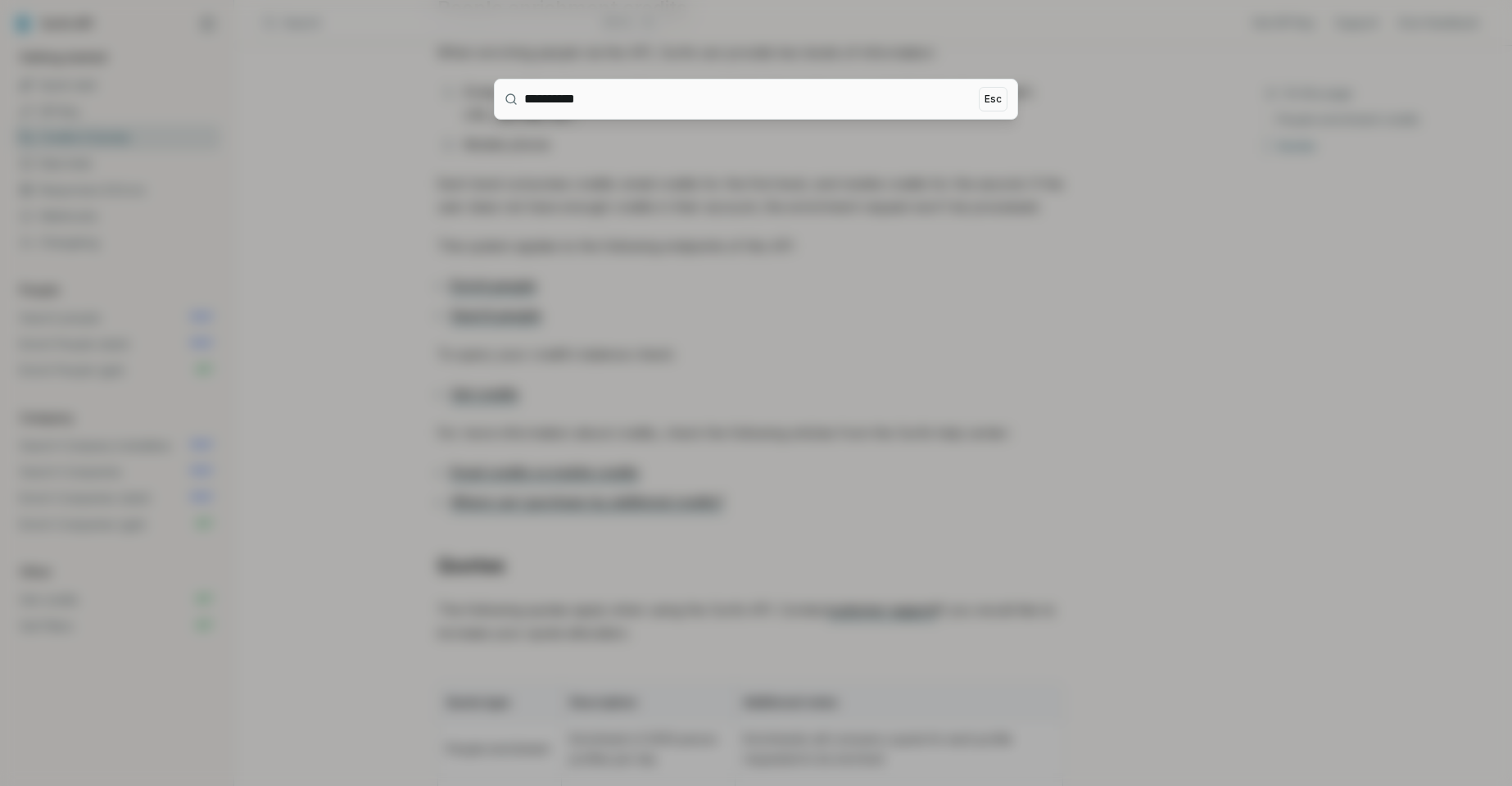
click at [428, 20] on div at bounding box center [756, 393] width 1512 height 786
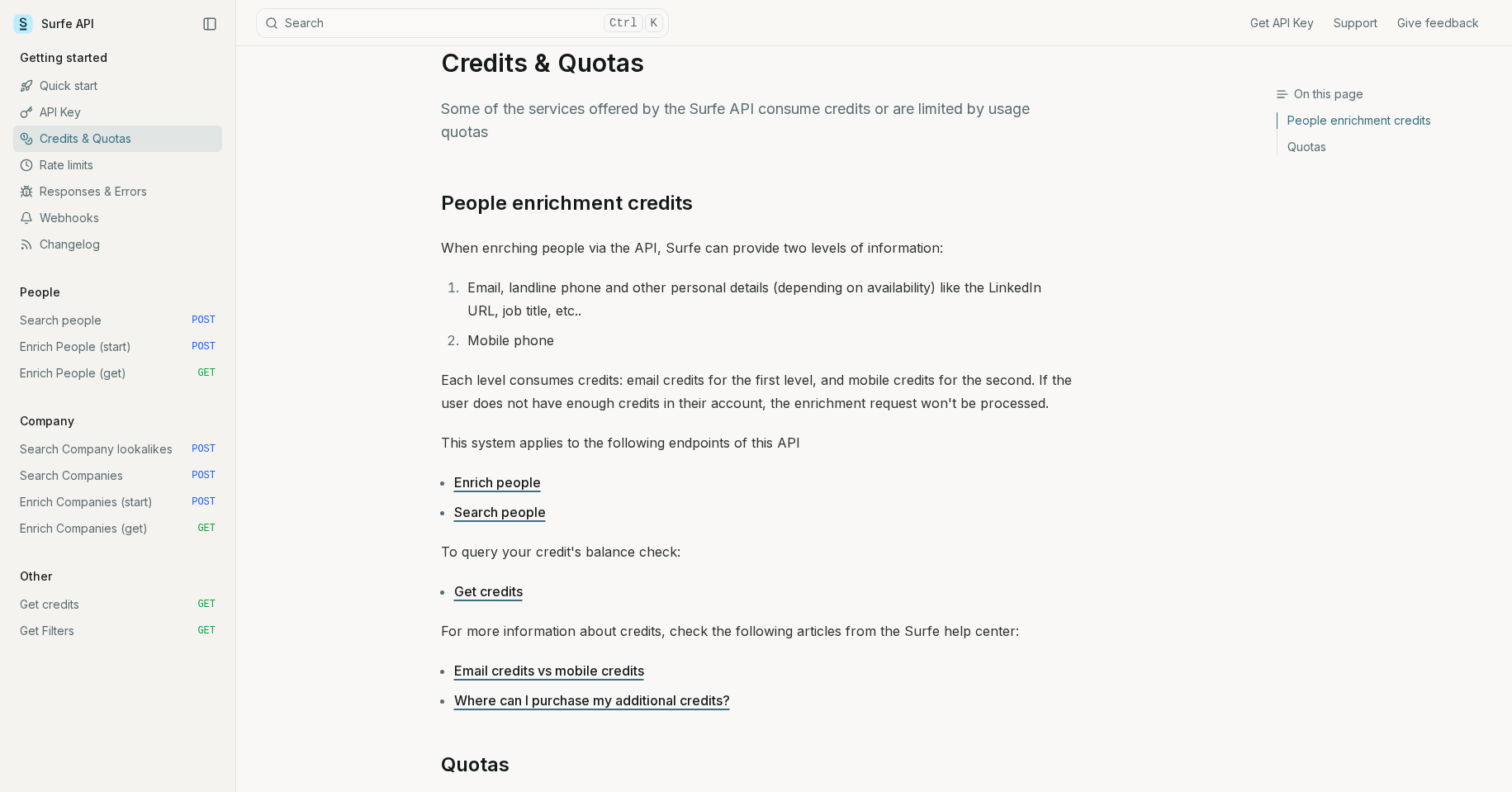
scroll to position [0, 0]
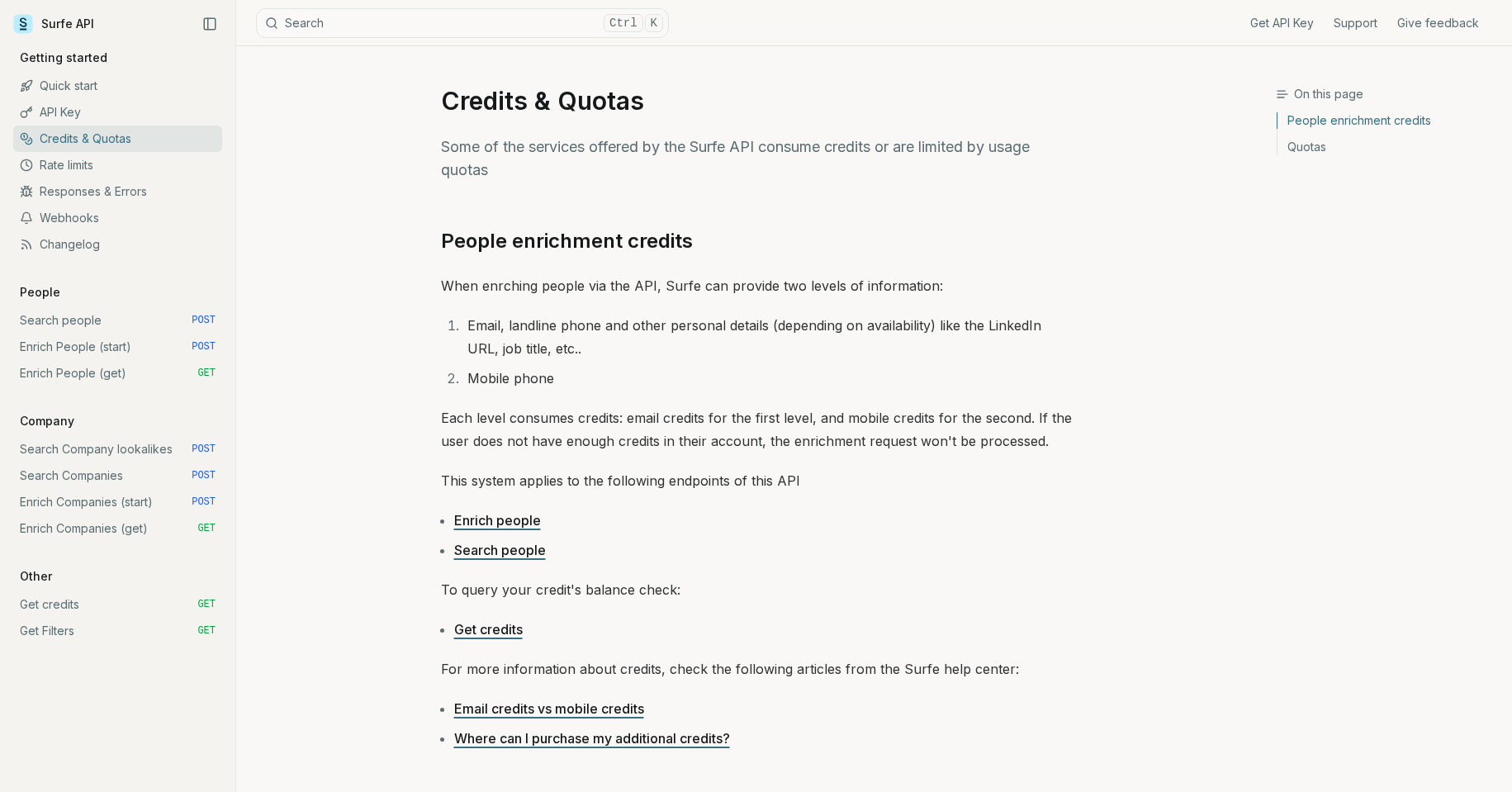
click at [56, 85] on link "Quick start" at bounding box center [118, 85] width 209 height 26
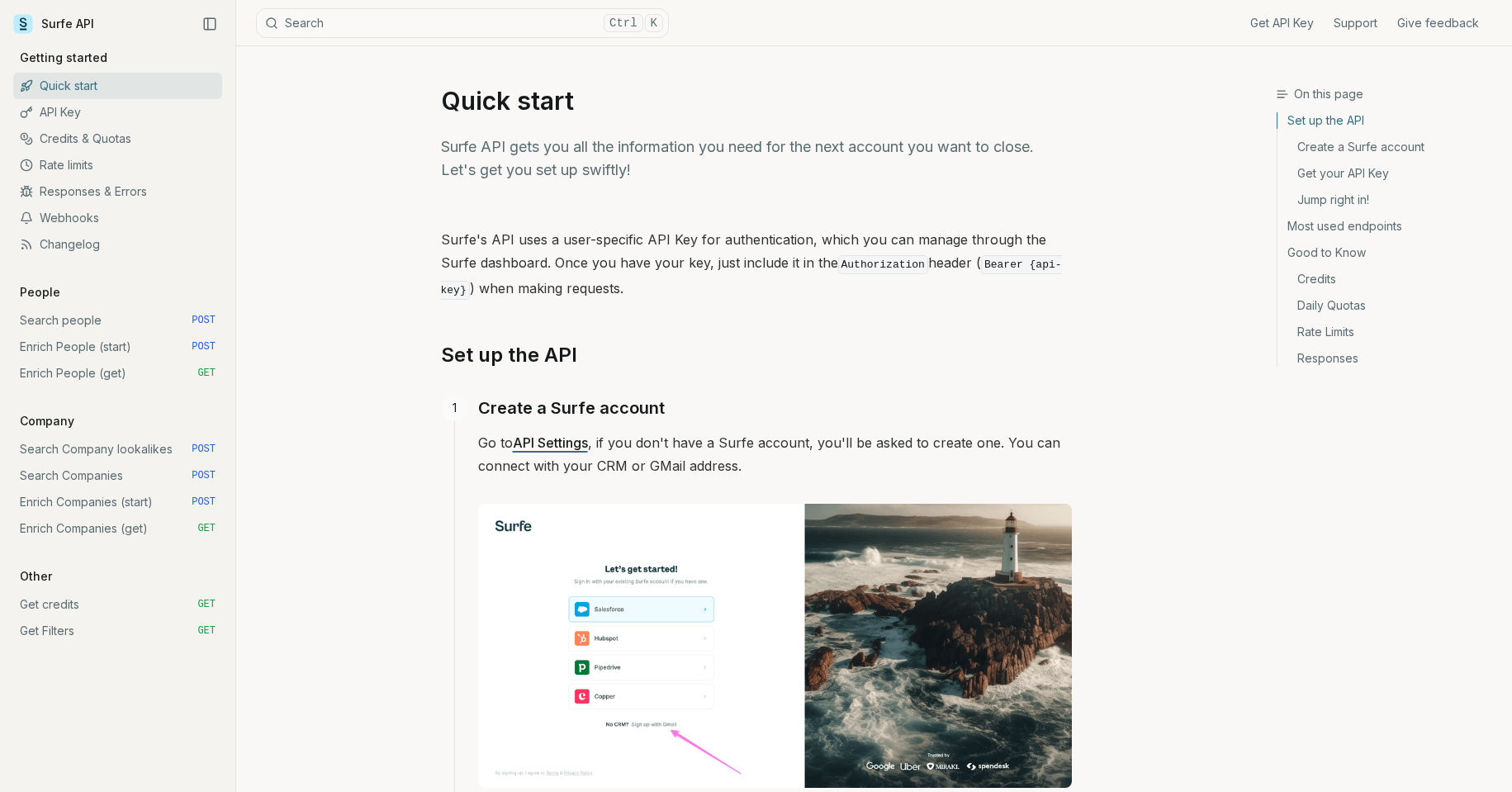
click at [356, 21] on button "Search Ctrl K" at bounding box center [462, 23] width 413 height 30
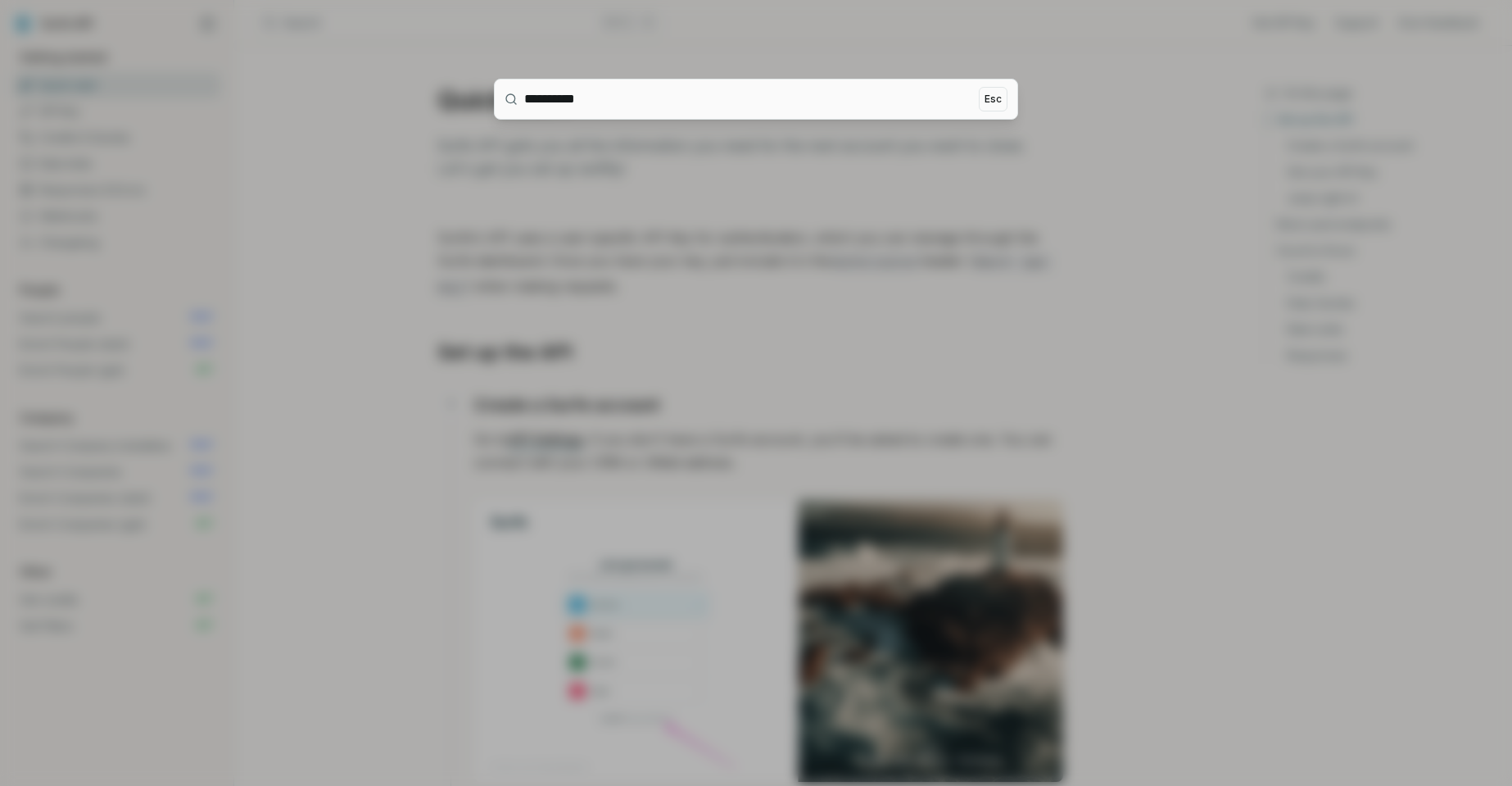
click at [352, 22] on div at bounding box center [756, 393] width 1512 height 786
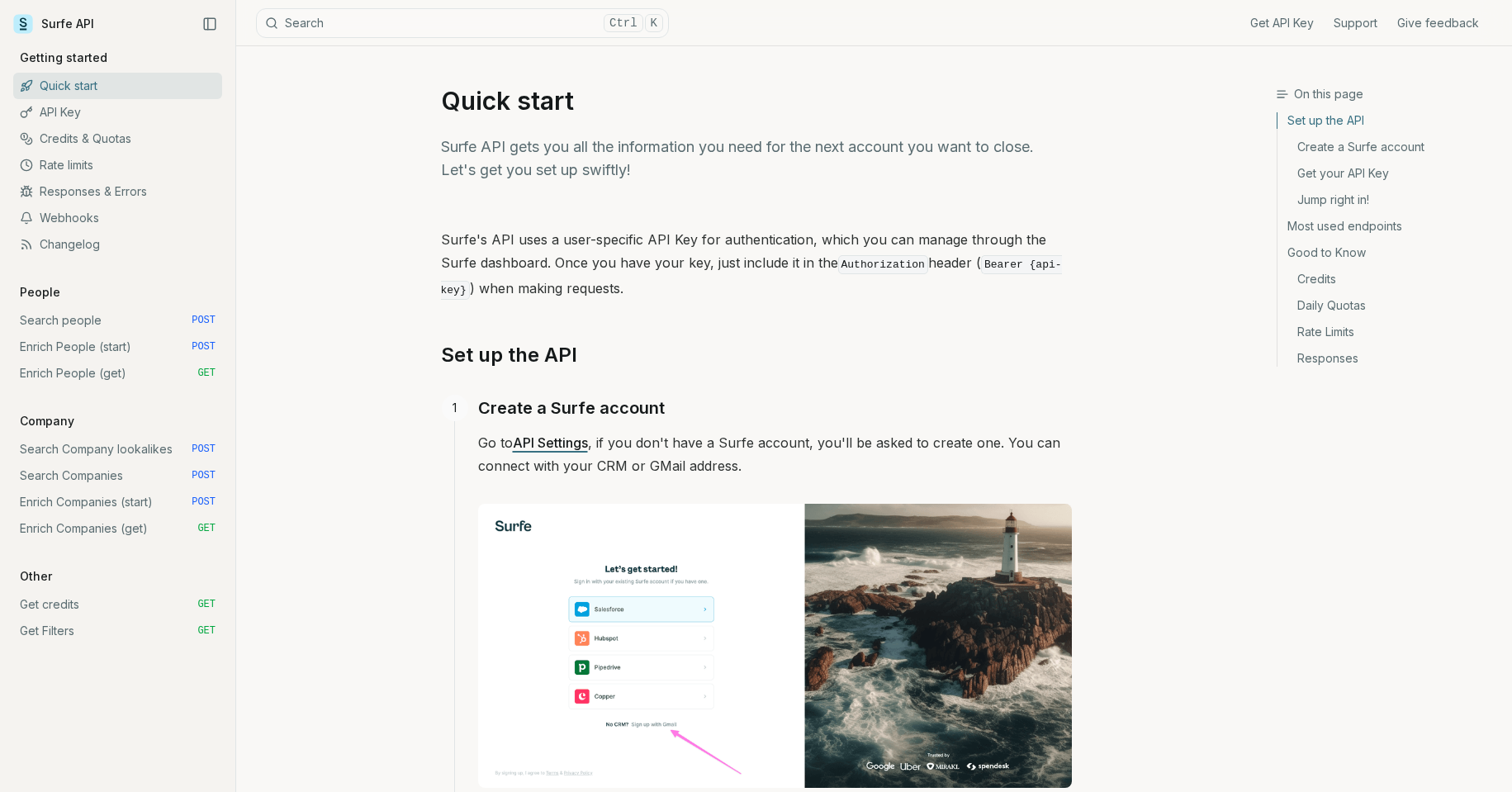
scroll to position [83, 0]
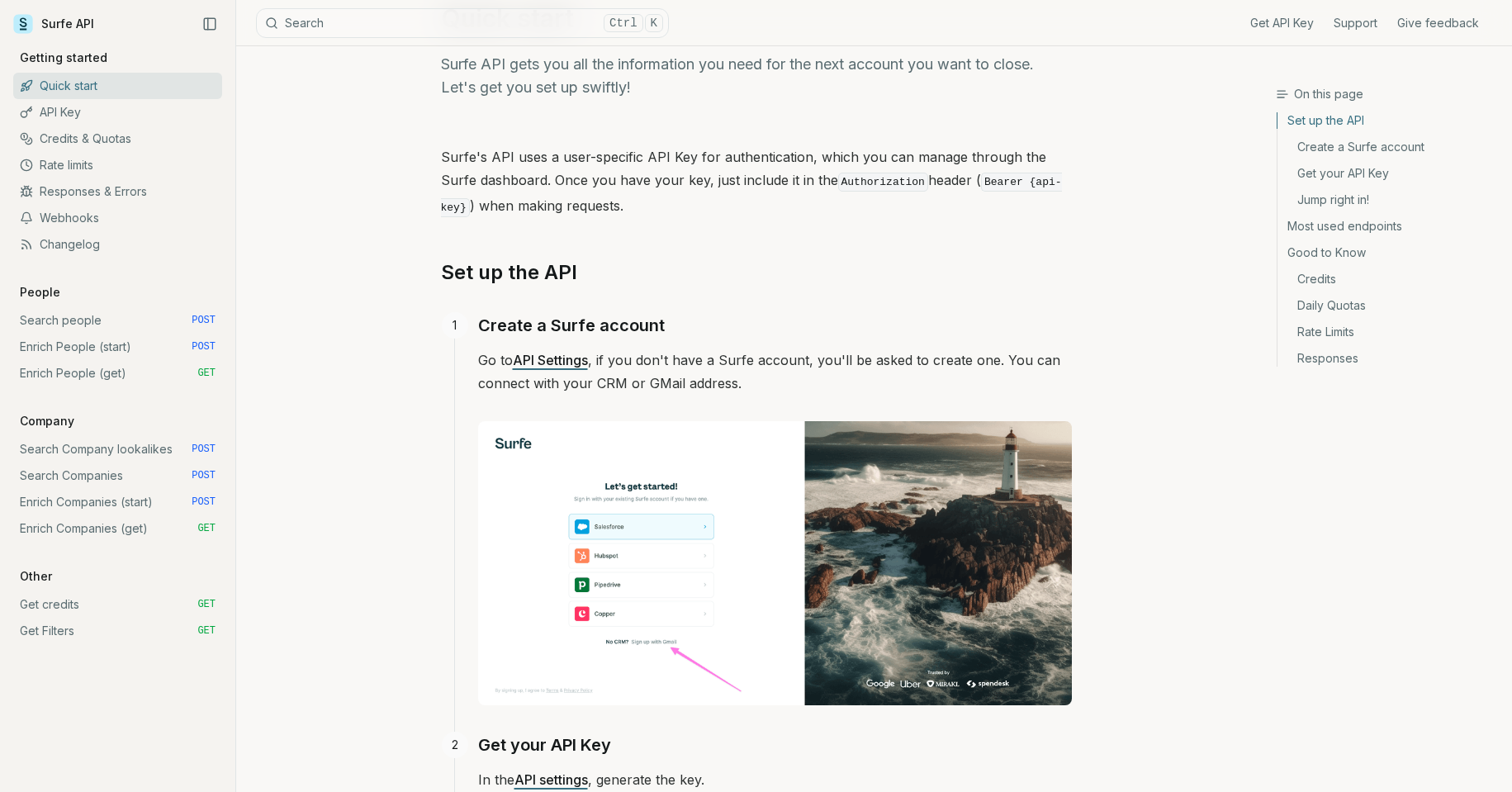
click at [565, 358] on link "API Settings" at bounding box center [550, 360] width 75 height 17
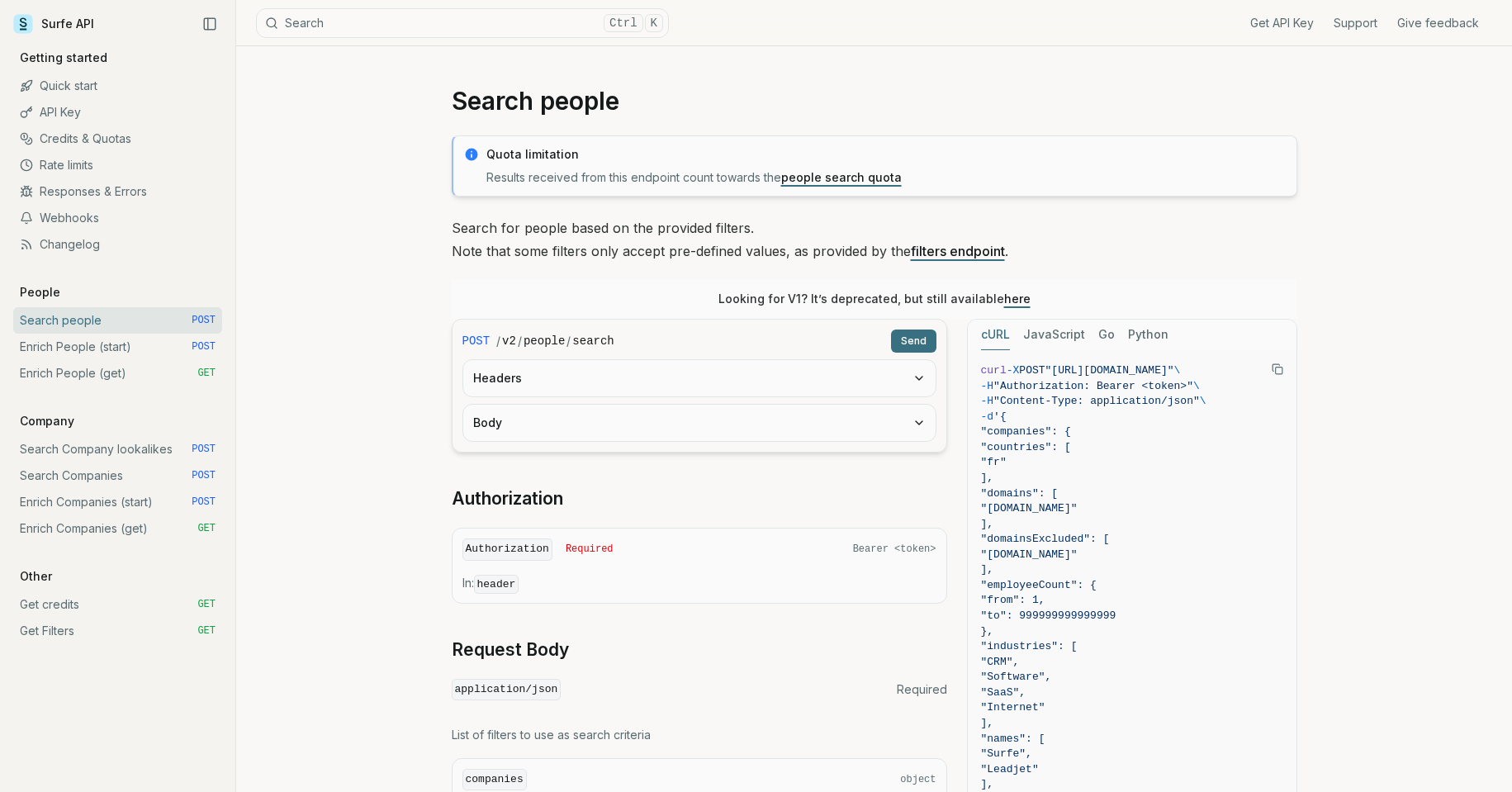
click at [211, 655] on div "Get API Key Support Give feedback Getting started Quick start API Key Credits &…" at bounding box center [118, 414] width 235 height 756
click at [343, 26] on button "Search Ctrl K" at bounding box center [462, 23] width 413 height 30
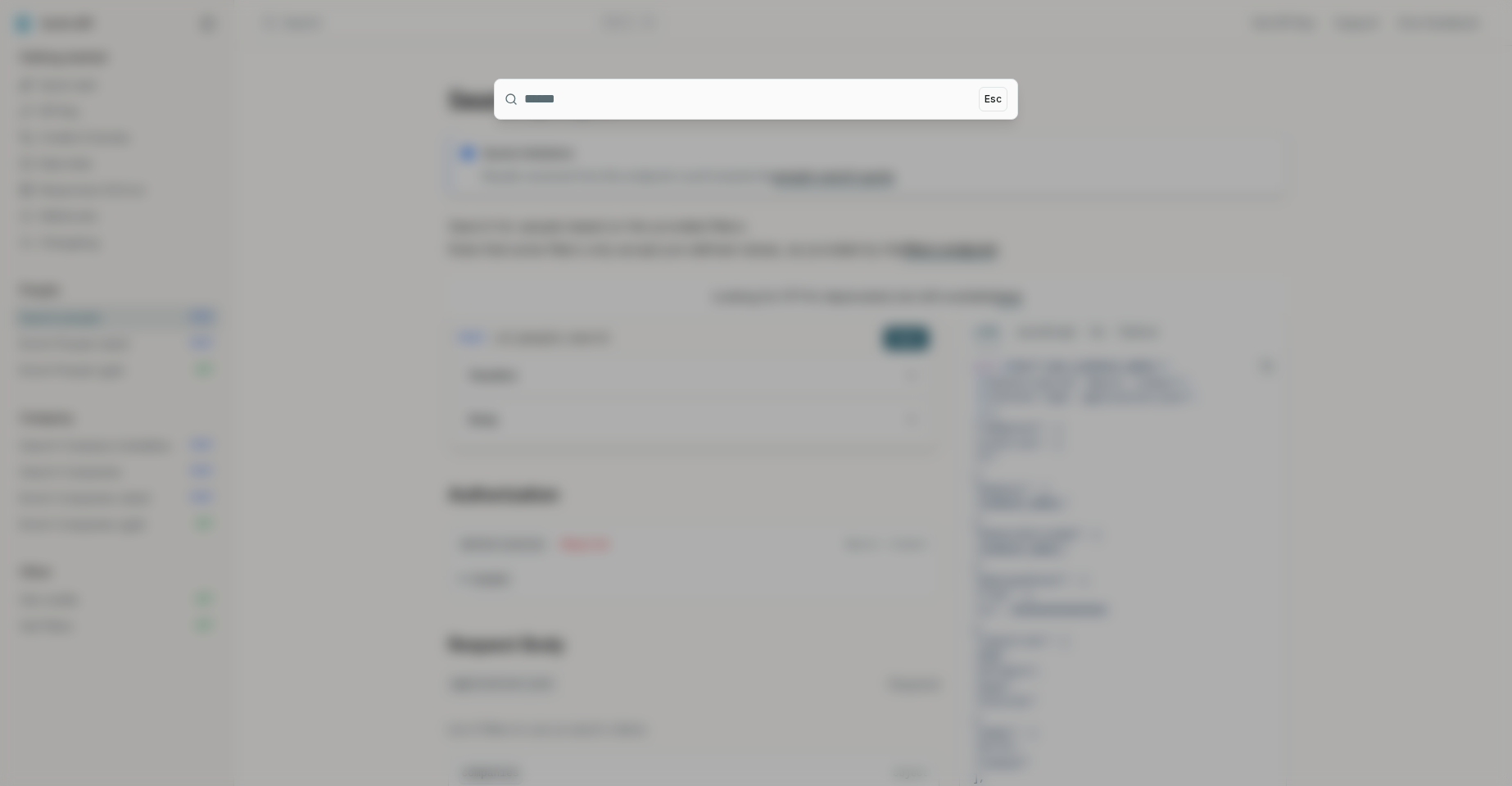
click at [344, 21] on div at bounding box center [756, 393] width 1512 height 786
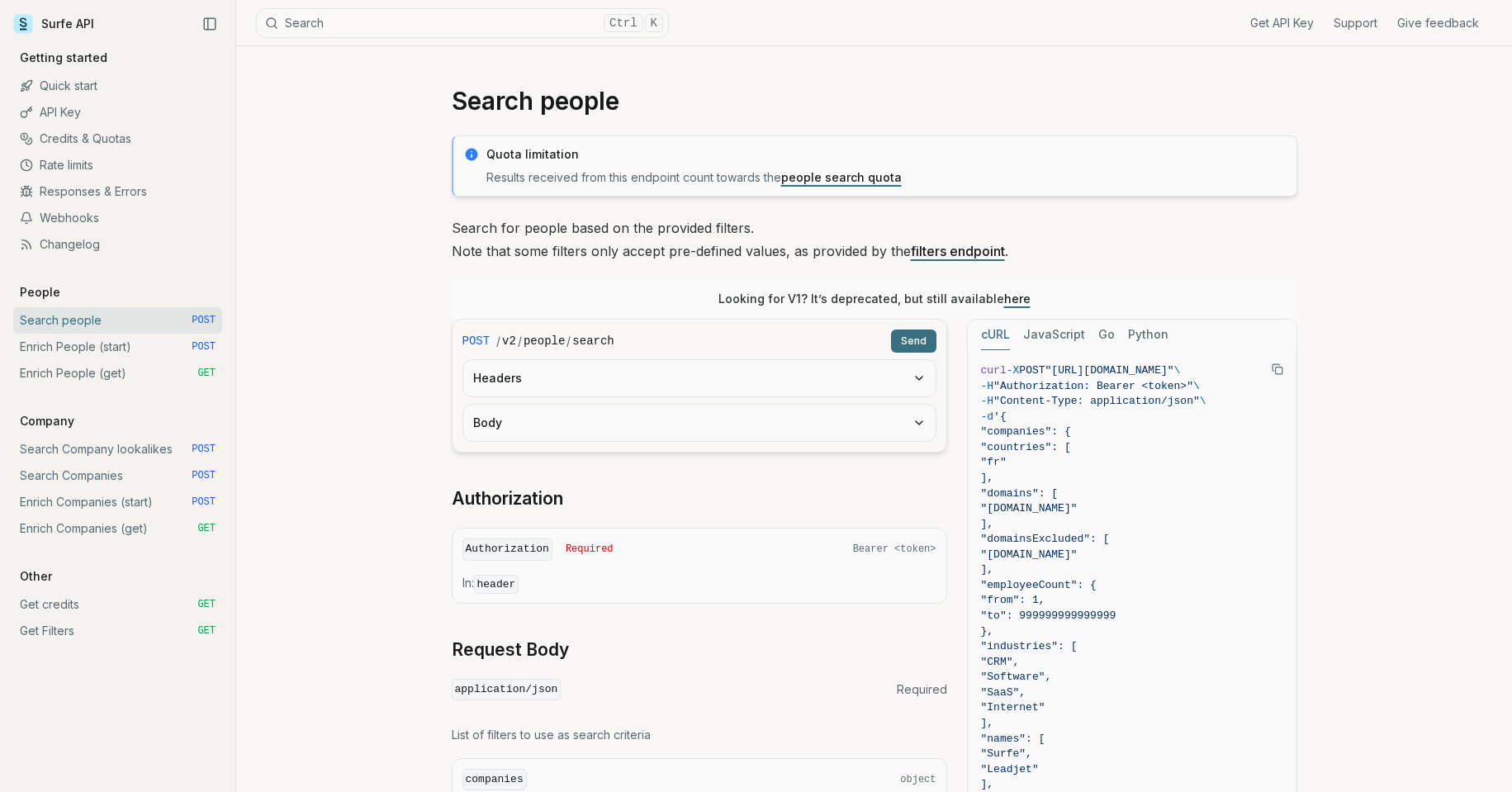
click at [381, 17] on button "Search Ctrl K" at bounding box center [462, 23] width 413 height 30
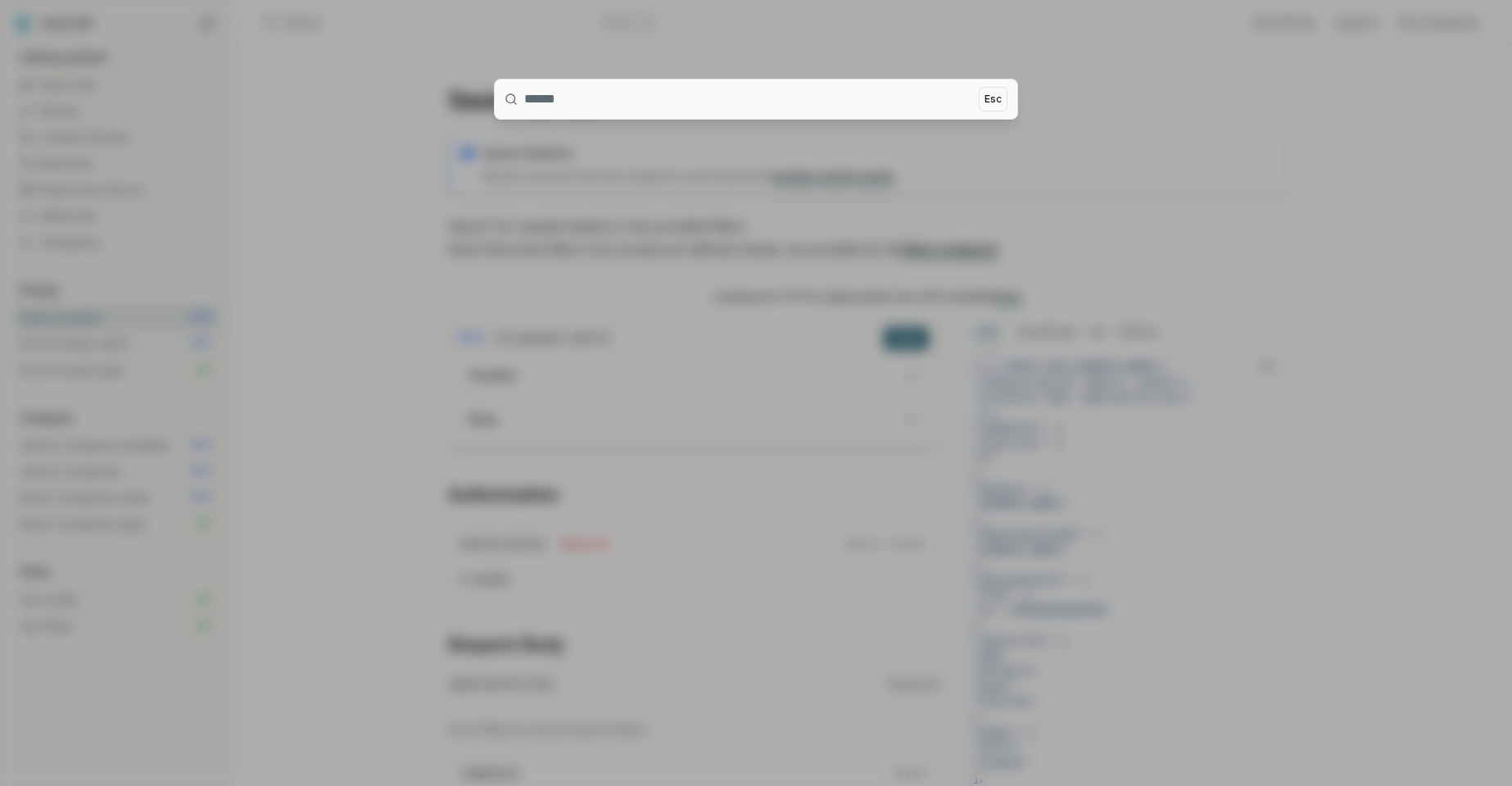
click at [379, 18] on div at bounding box center [756, 393] width 1512 height 786
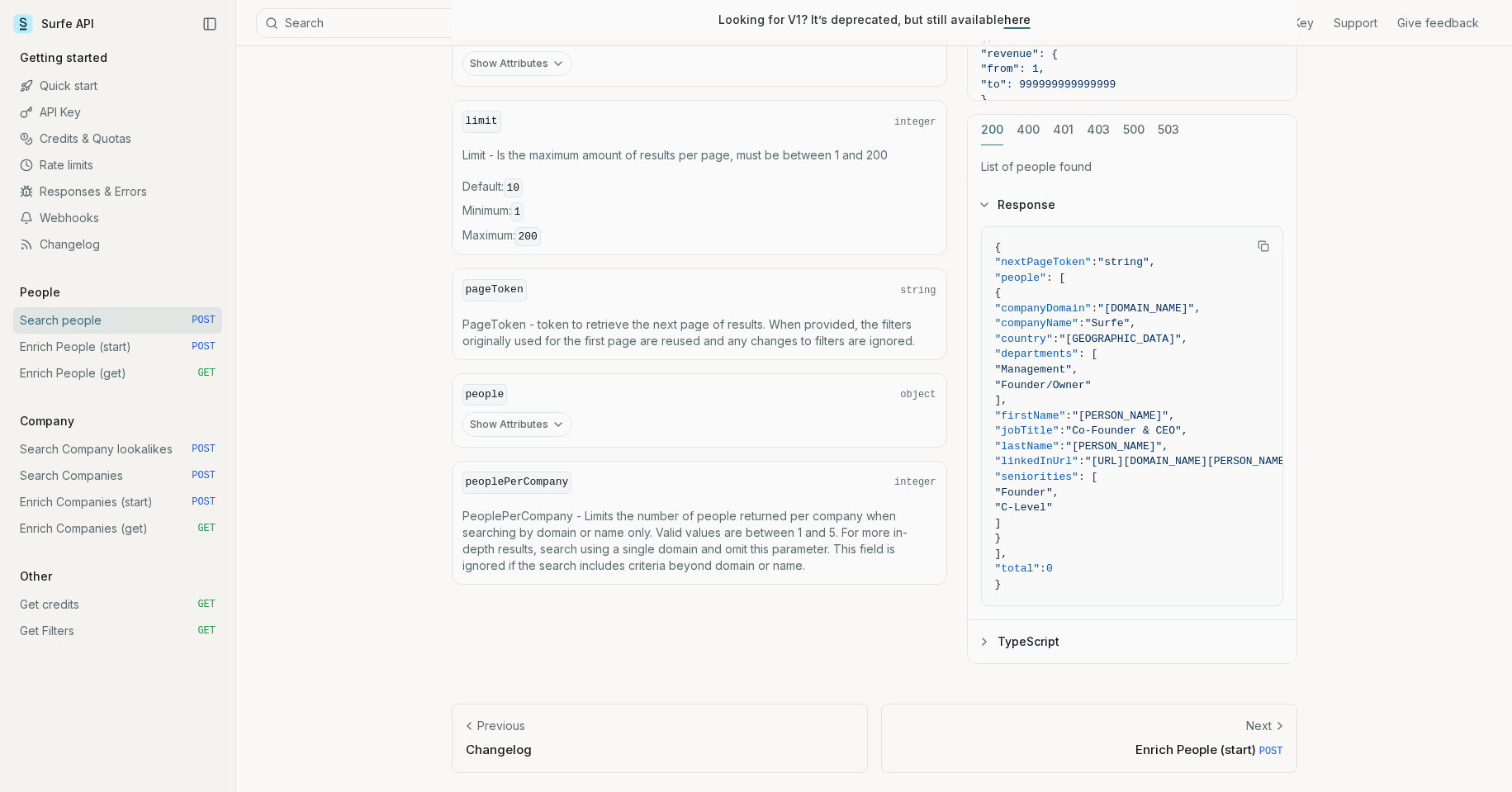
scroll to position [746, 0]
click at [47, 350] on link "Enrich People (start) POST" at bounding box center [118, 346] width 209 height 26
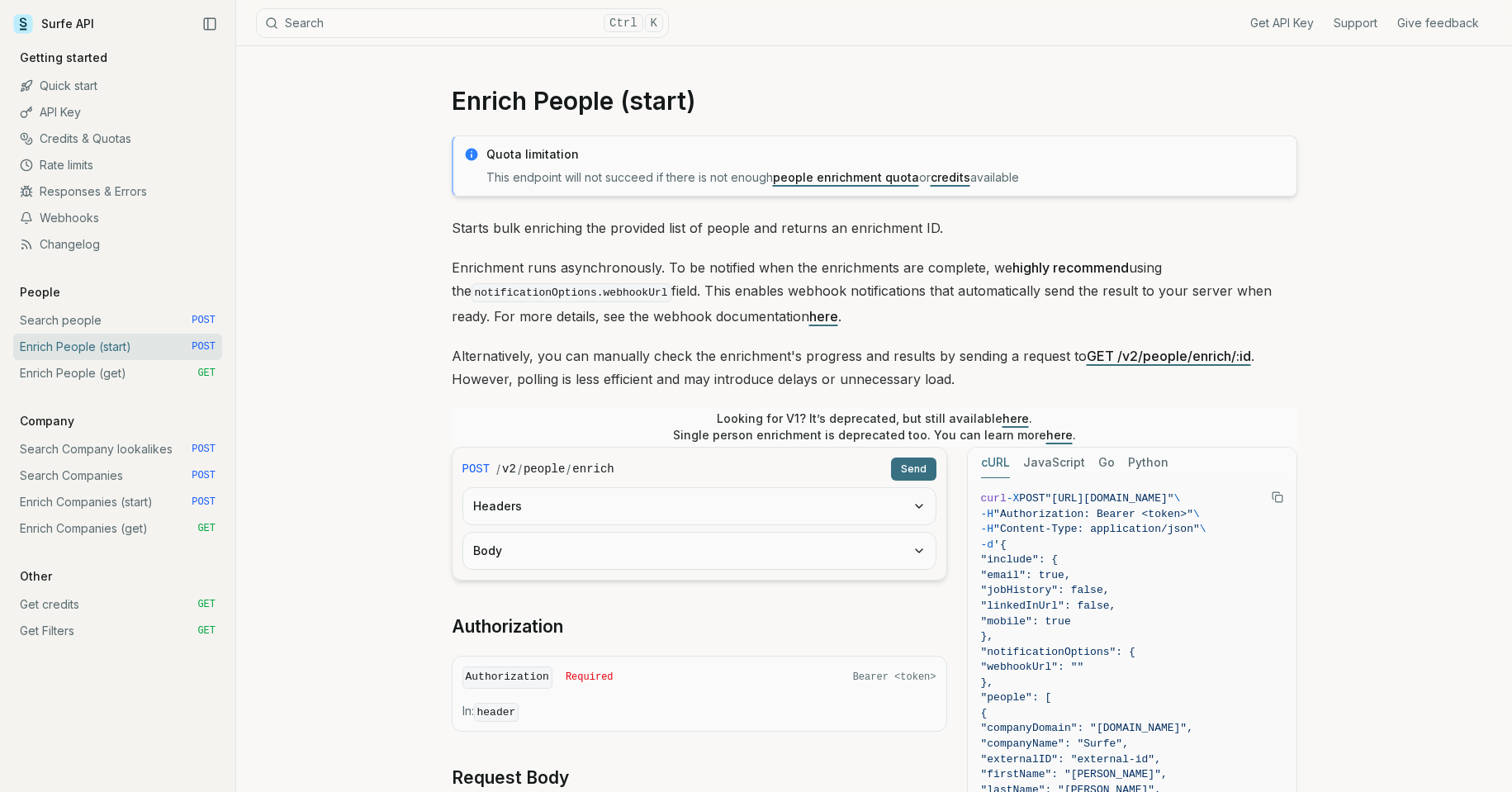
click at [344, 19] on button "Search Ctrl K" at bounding box center [462, 23] width 413 height 30
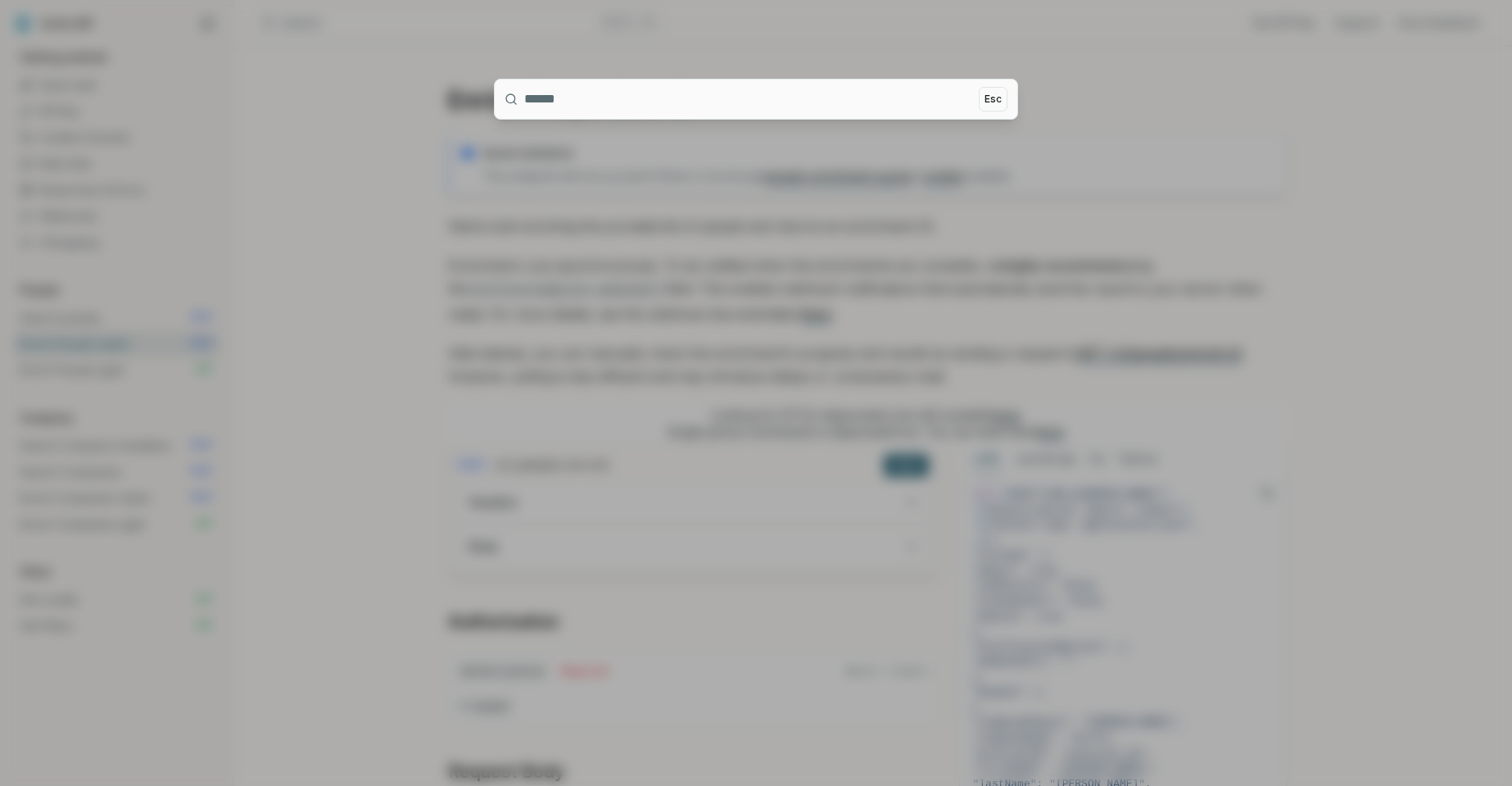
drag, startPoint x: 341, startPoint y: 19, endPoint x: 670, endPoint y: 90, distance: 336.6
click at [670, 90] on input at bounding box center [748, 99] width 448 height 39
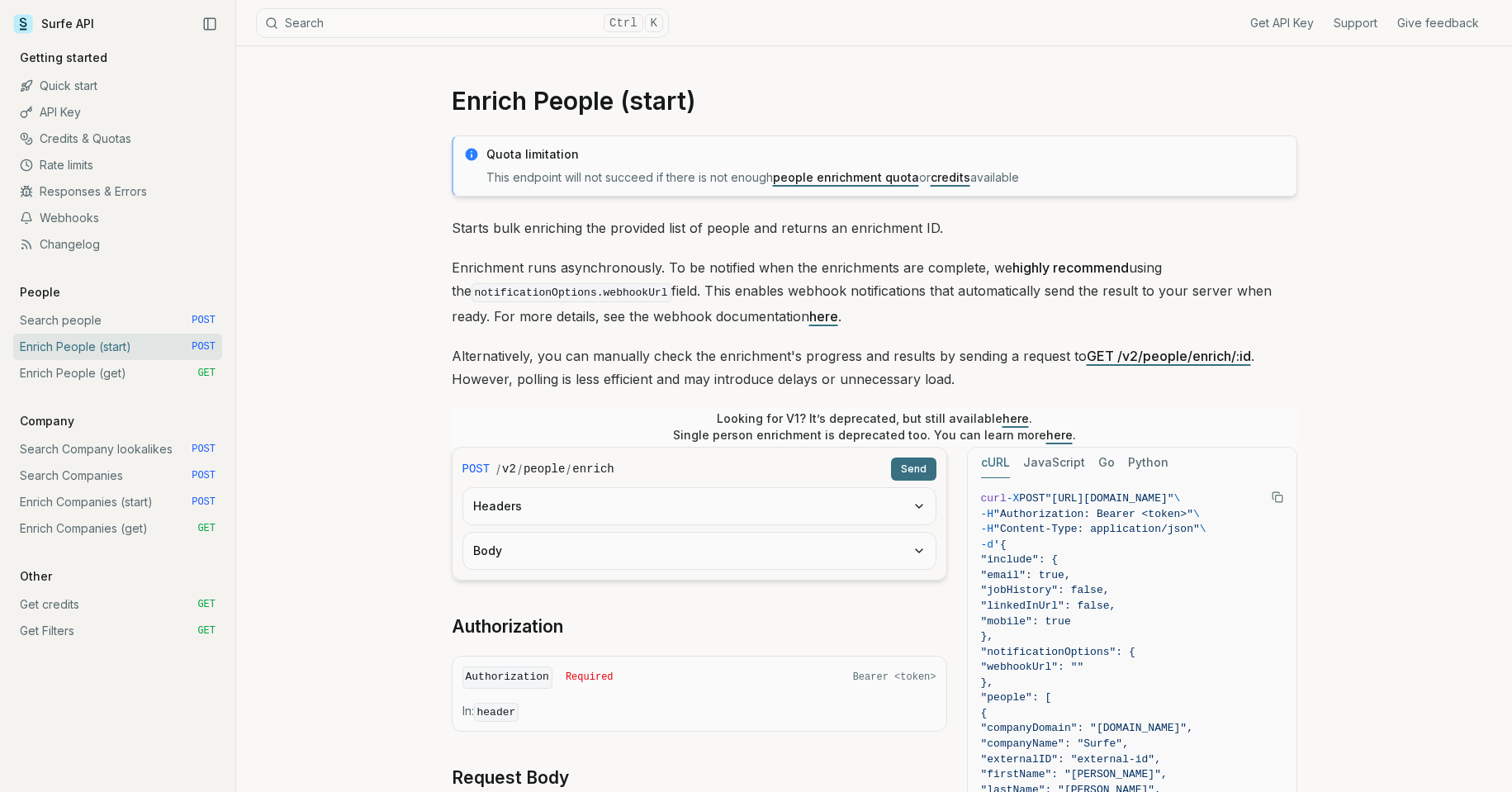
click at [51, 80] on link "Quick start" at bounding box center [118, 85] width 209 height 26
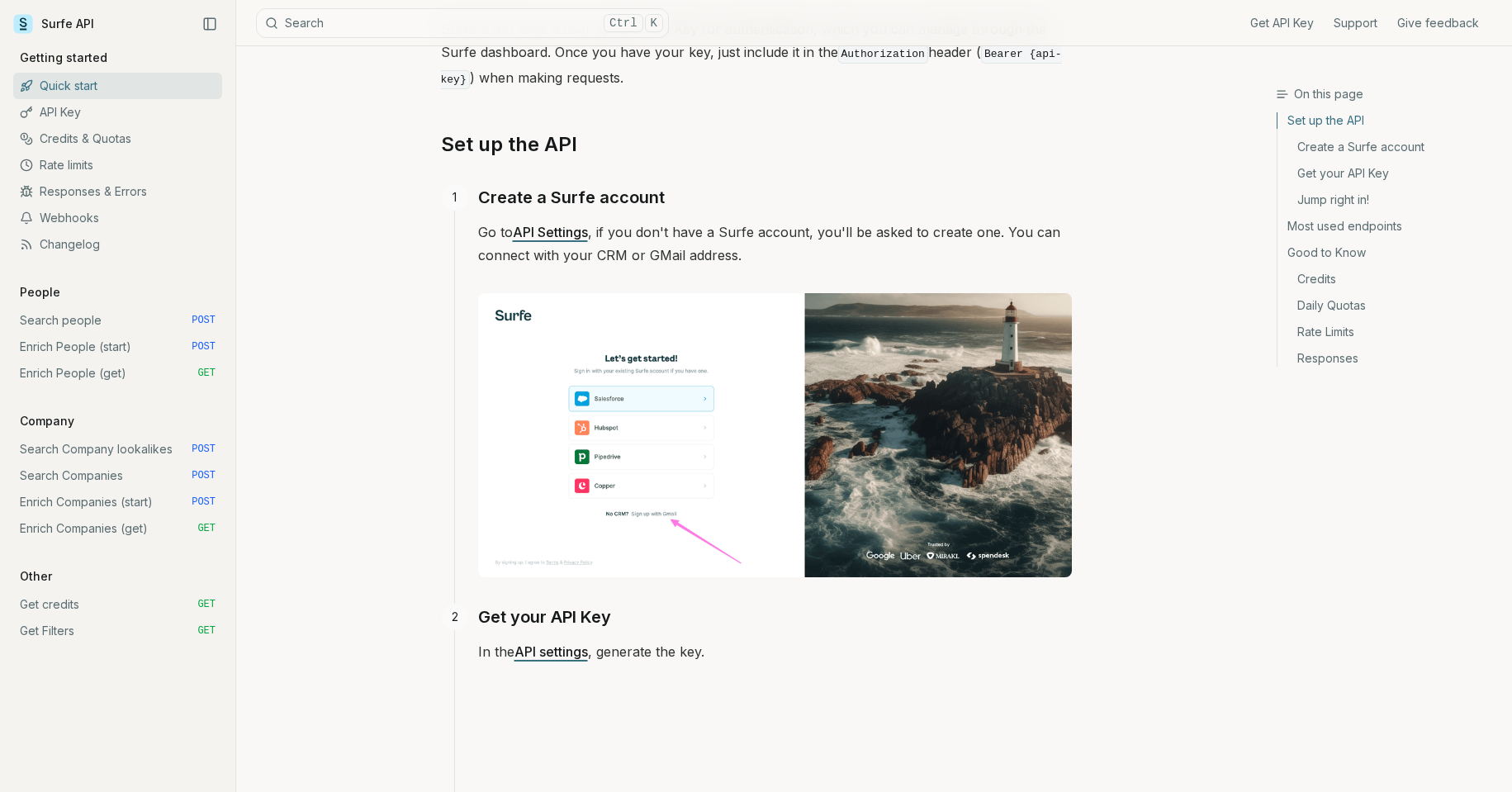
scroll to position [330, 0]
